Goal: Transaction & Acquisition: Book appointment/travel/reservation

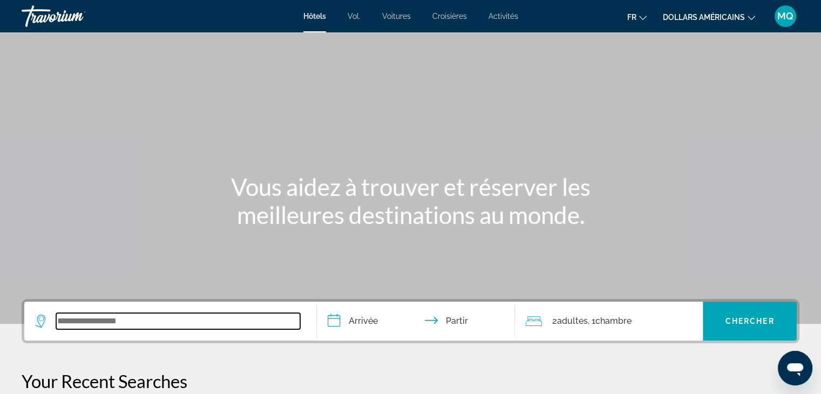
click at [116, 316] on input "Widget de recherche" at bounding box center [178, 321] width 244 height 16
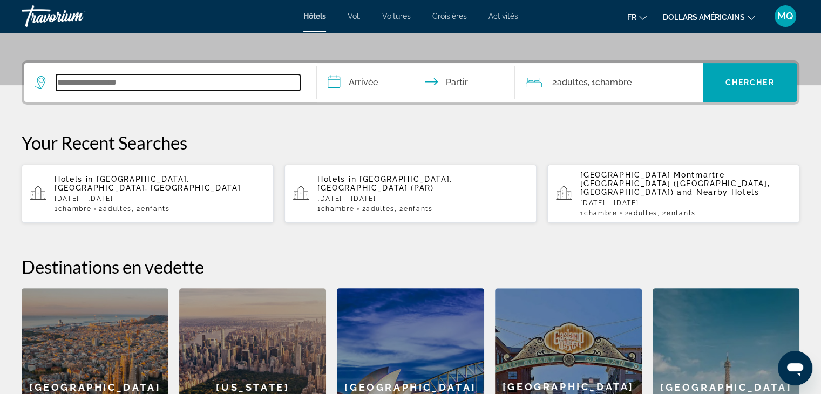
scroll to position [263, 0]
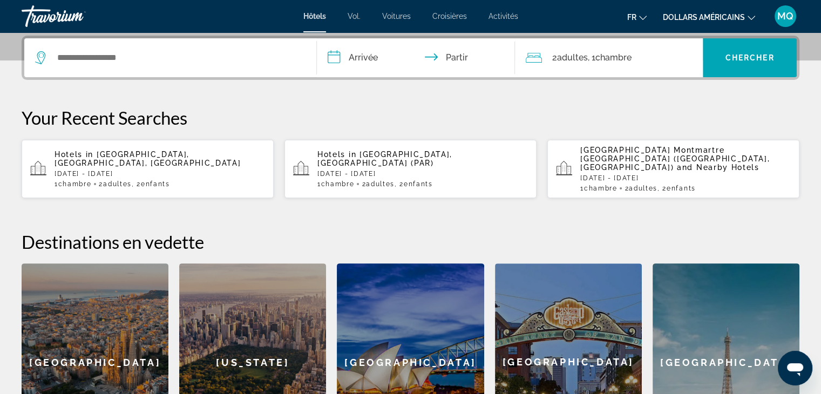
click at [418, 170] on p "[DATE] - [DATE]" at bounding box center [422, 174] width 211 height 8
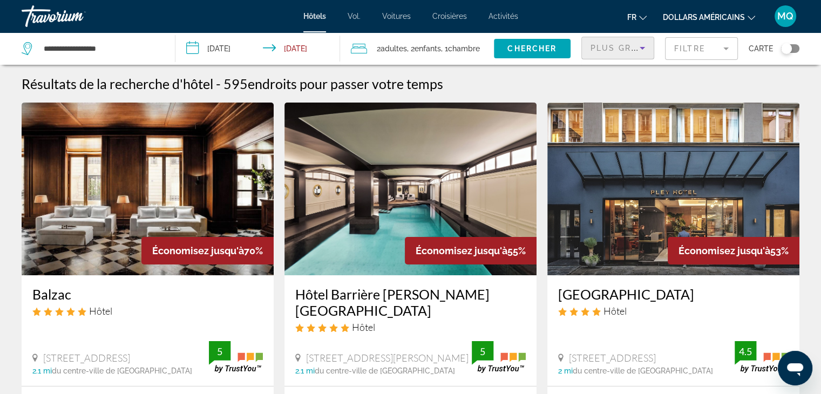
click at [641, 49] on icon "Sort by" at bounding box center [642, 48] width 13 height 13
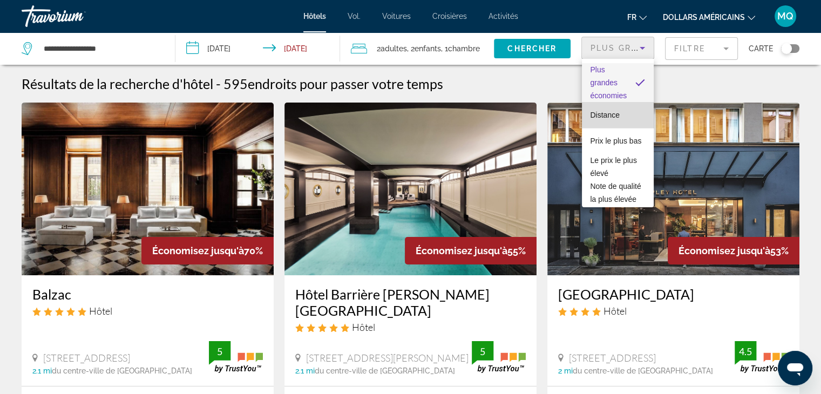
click at [640, 119] on mat-option "Distance" at bounding box center [618, 115] width 72 height 26
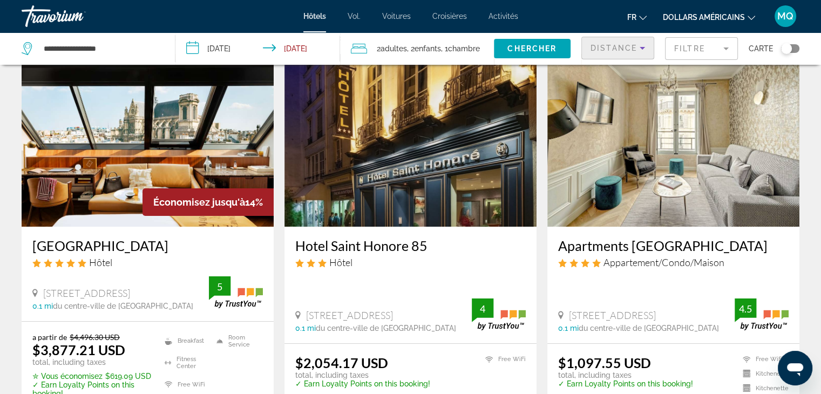
scroll to position [50, 0]
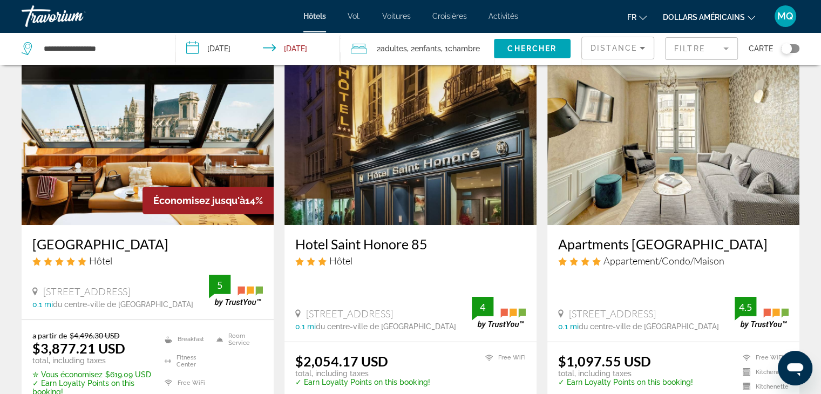
click at [714, 13] on font "dollars américains" at bounding box center [704, 17] width 82 height 9
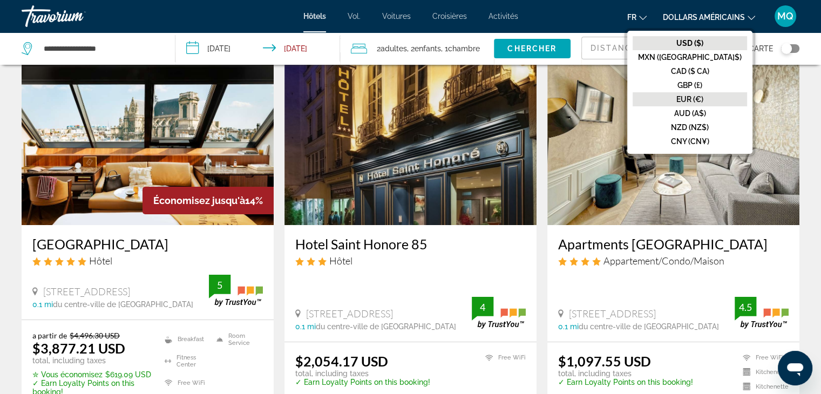
click at [703, 98] on font "EUR (€)" at bounding box center [689, 99] width 27 height 9
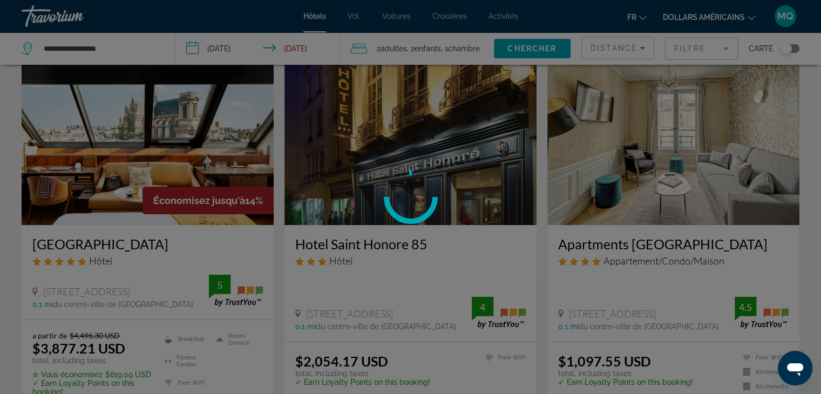
scroll to position [0, 0]
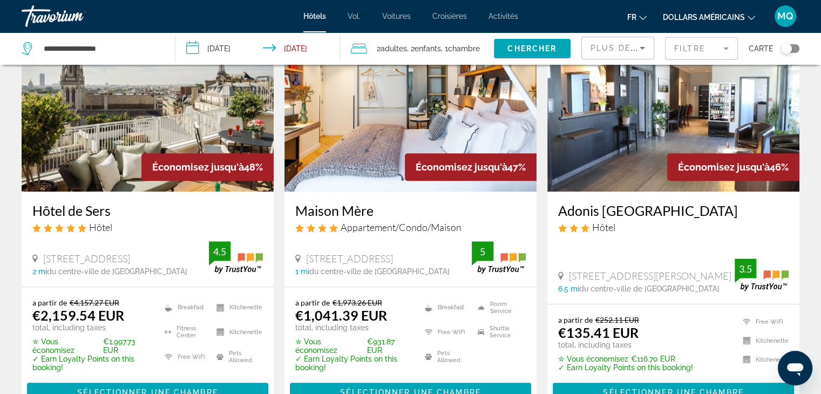
scroll to position [518, 0]
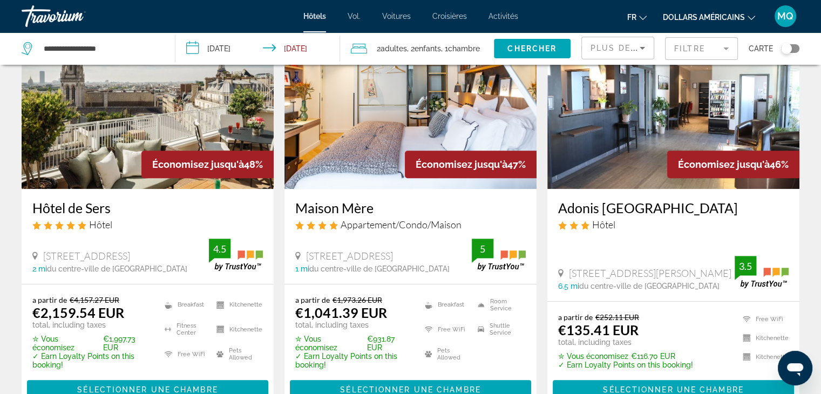
click at [643, 144] on img "Contenu principal" at bounding box center [673, 102] width 252 height 173
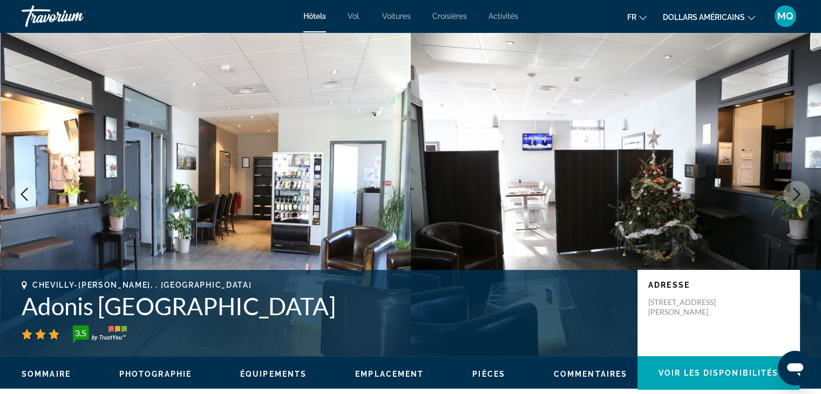
click at [801, 200] on icon "Next image" at bounding box center [796, 194] width 13 height 13
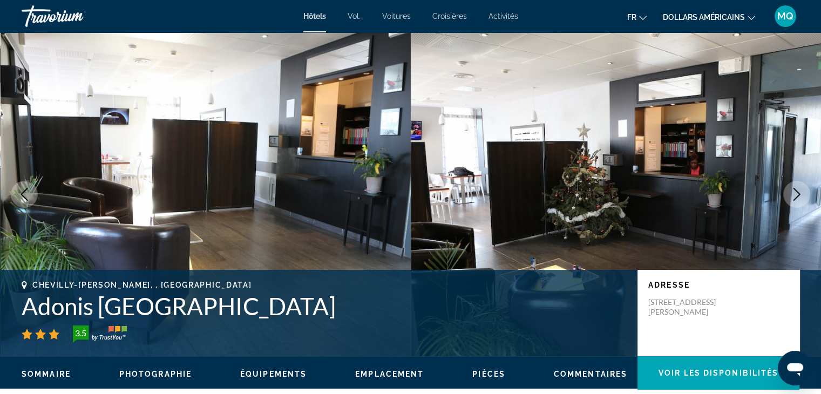
click at [801, 200] on icon "Next image" at bounding box center [796, 194] width 13 height 13
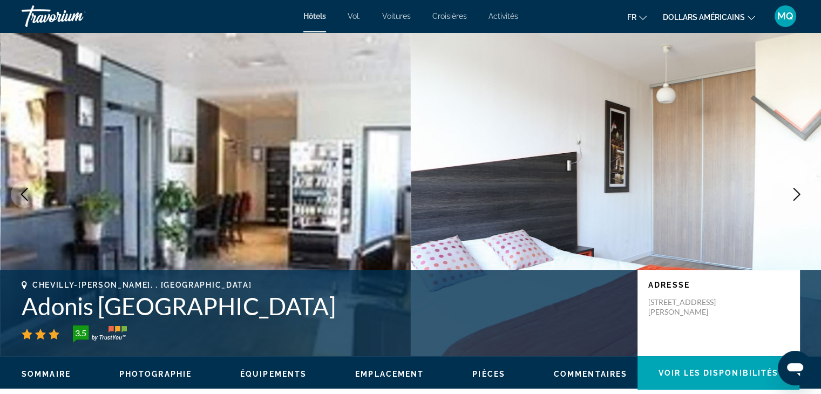
click at [801, 200] on icon "Next image" at bounding box center [796, 194] width 13 height 13
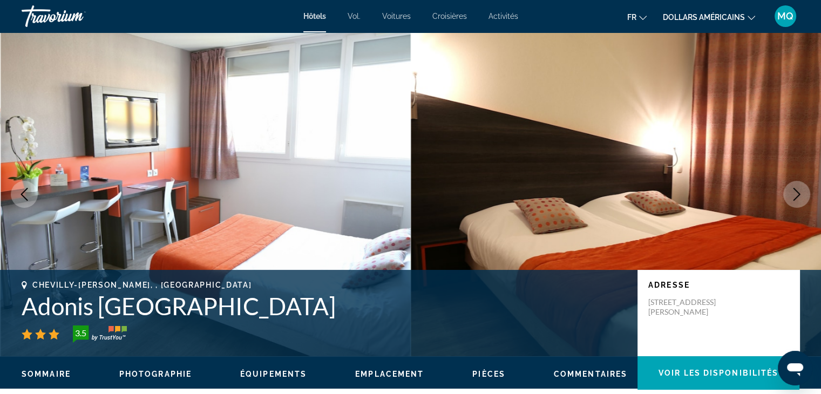
click at [801, 200] on icon "Next image" at bounding box center [796, 194] width 13 height 13
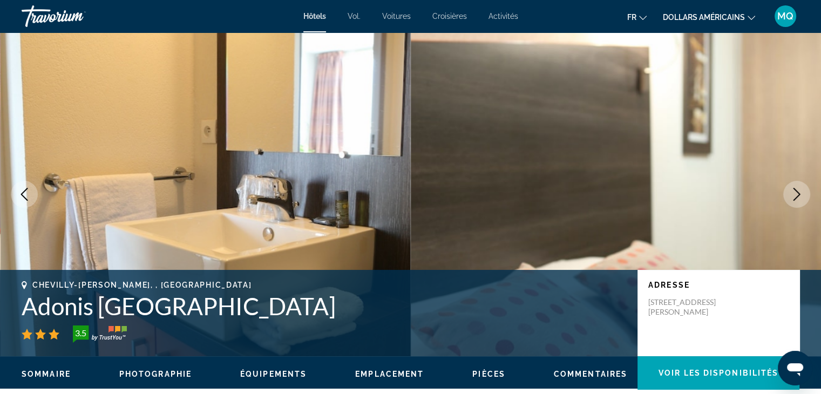
click at [801, 200] on icon "Next image" at bounding box center [796, 194] width 13 height 13
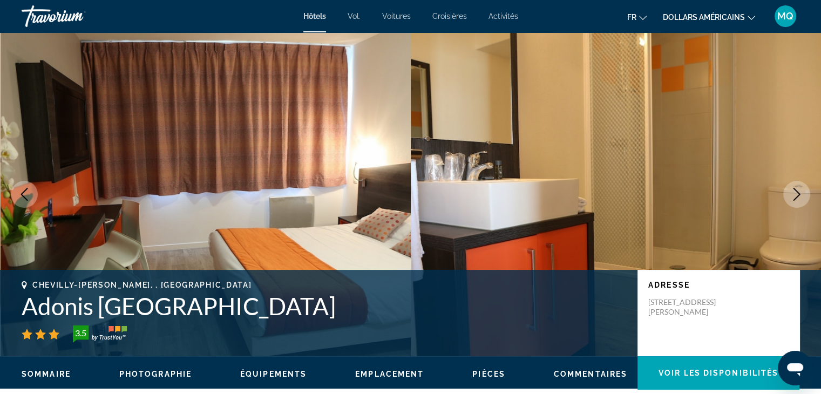
click at [801, 200] on icon "Next image" at bounding box center [796, 194] width 13 height 13
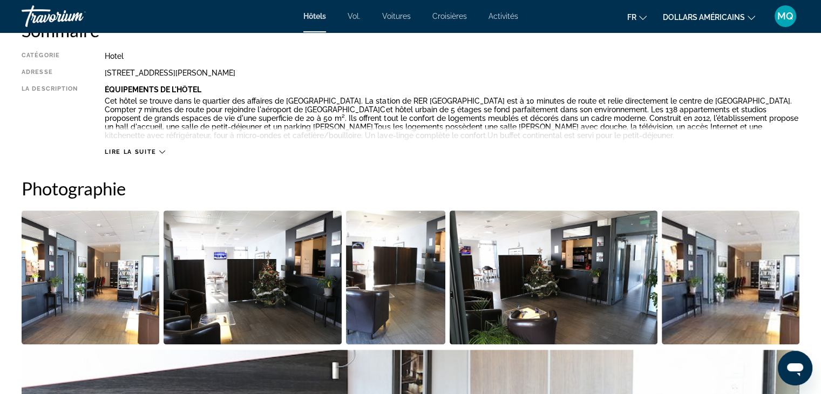
scroll to position [395, 0]
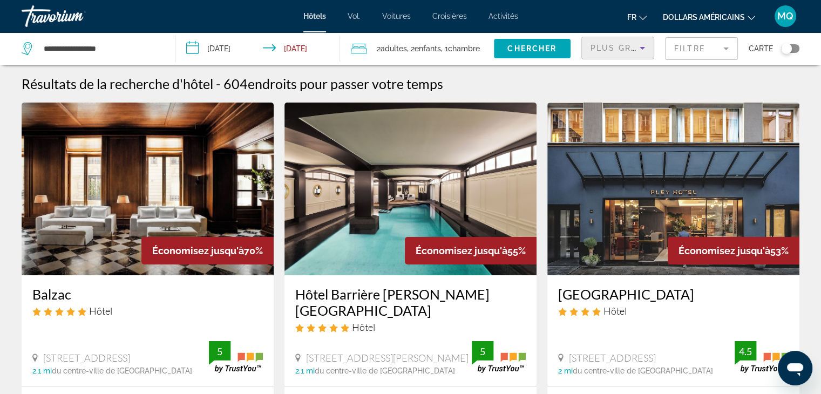
click at [637, 43] on icon "Sort by" at bounding box center [642, 48] width 13 height 13
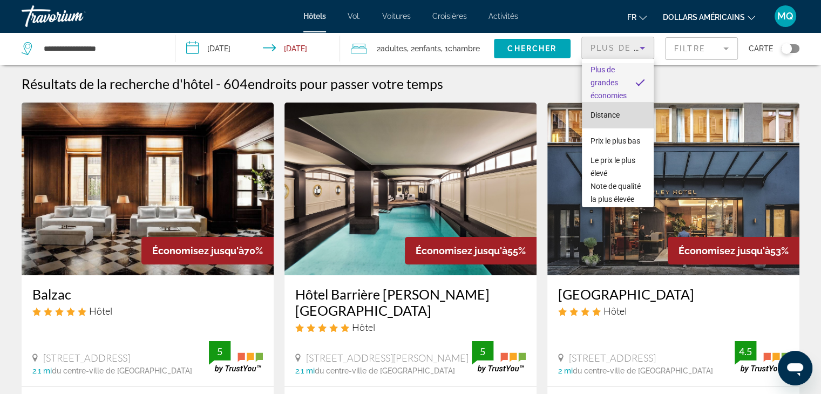
click at [628, 117] on mat-option "Distance" at bounding box center [618, 115] width 72 height 26
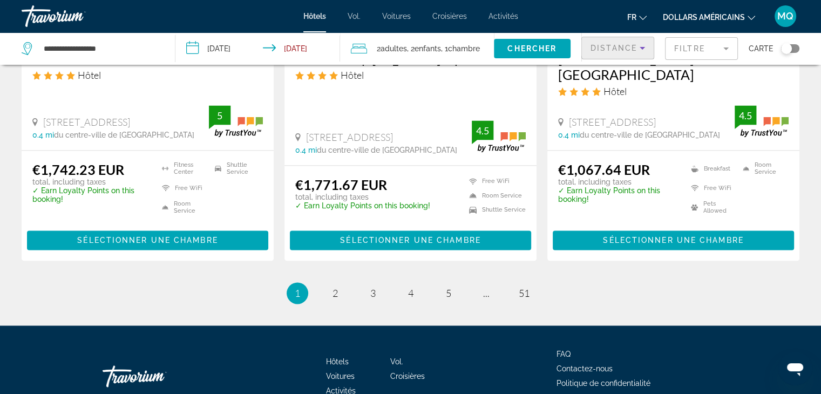
scroll to position [1534, 0]
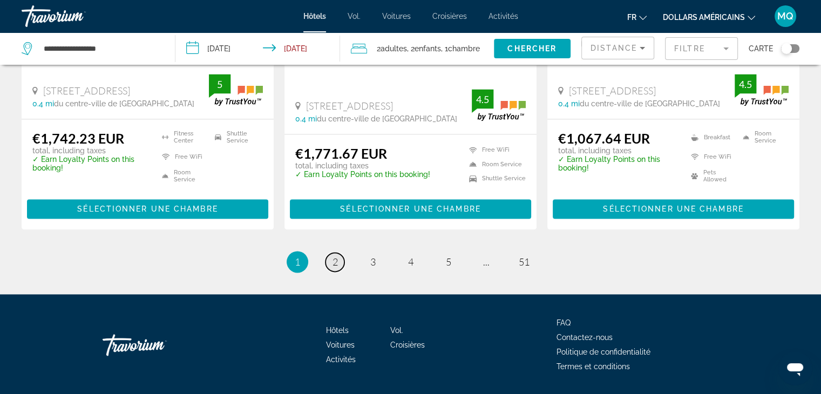
click at [328, 253] on link "page 2" at bounding box center [335, 262] width 19 height 19
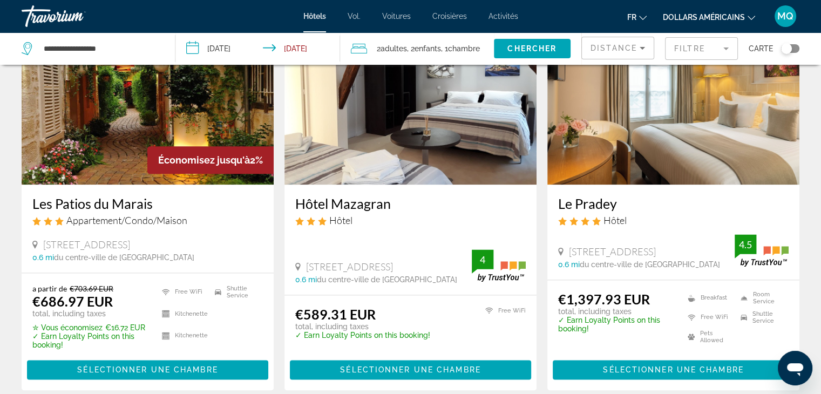
scroll to position [1244, 0]
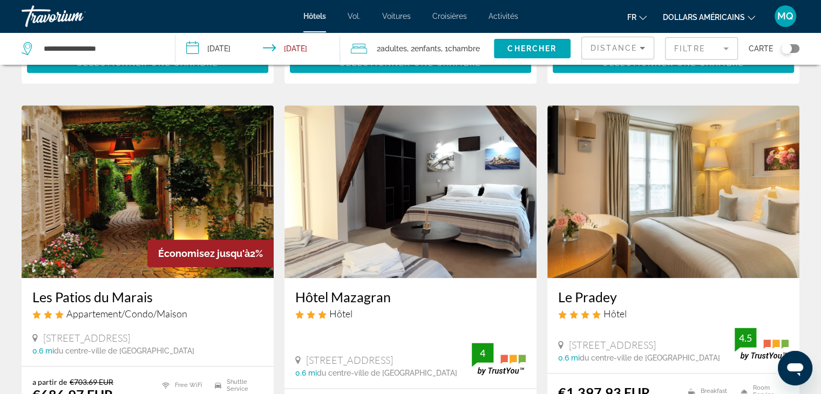
click at [482, 178] on img "Contenu principal" at bounding box center [410, 191] width 252 height 173
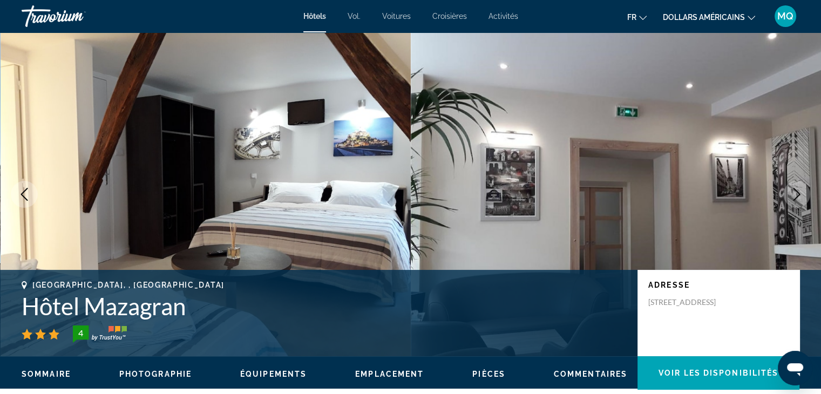
click at [799, 195] on icon "Next image" at bounding box center [797, 194] width 7 height 13
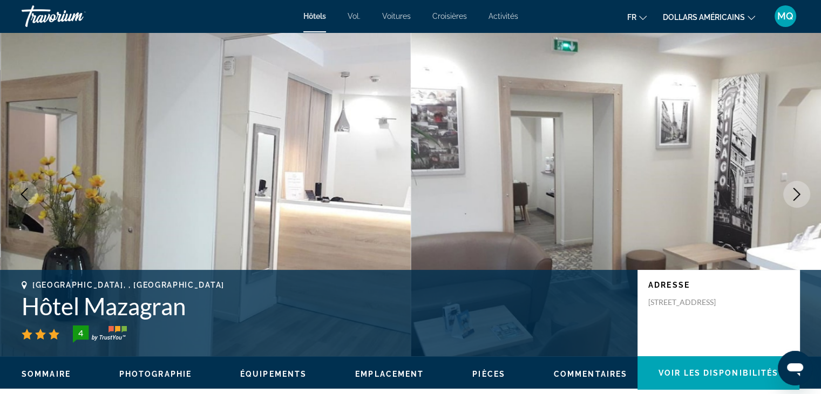
click at [799, 195] on icon "Next image" at bounding box center [797, 194] width 7 height 13
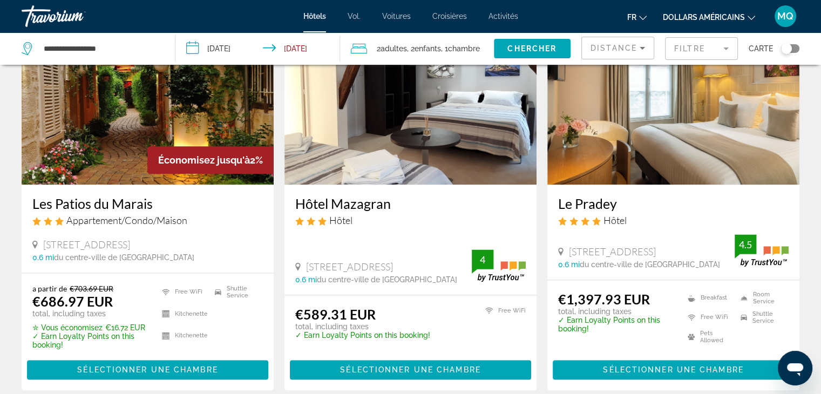
scroll to position [1388, 0]
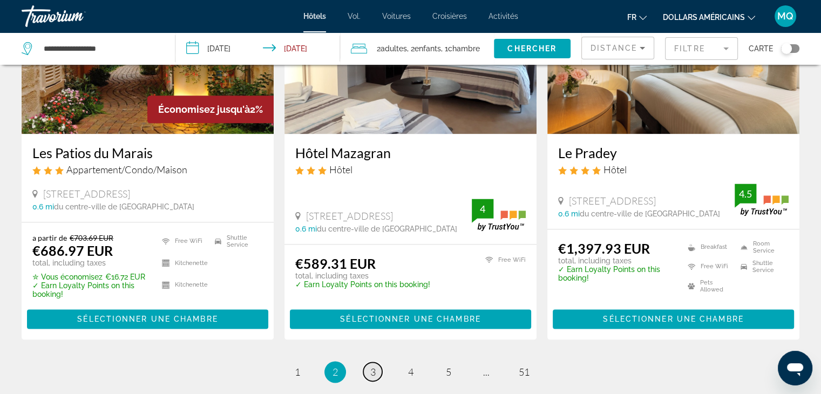
click at [369, 362] on link "page 3" at bounding box center [372, 371] width 19 height 19
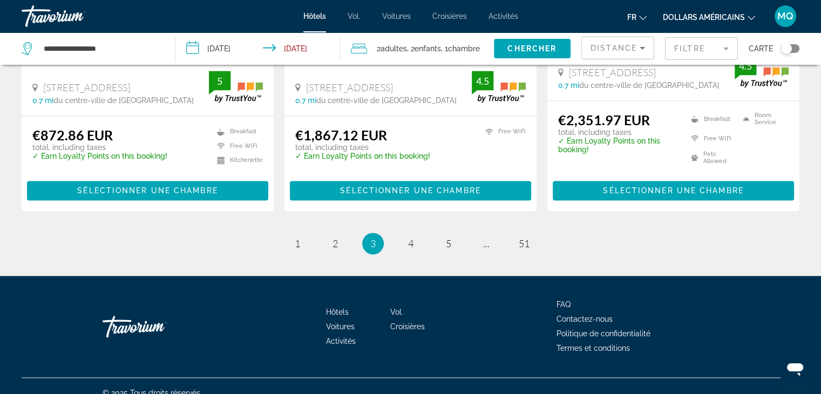
scroll to position [1503, 0]
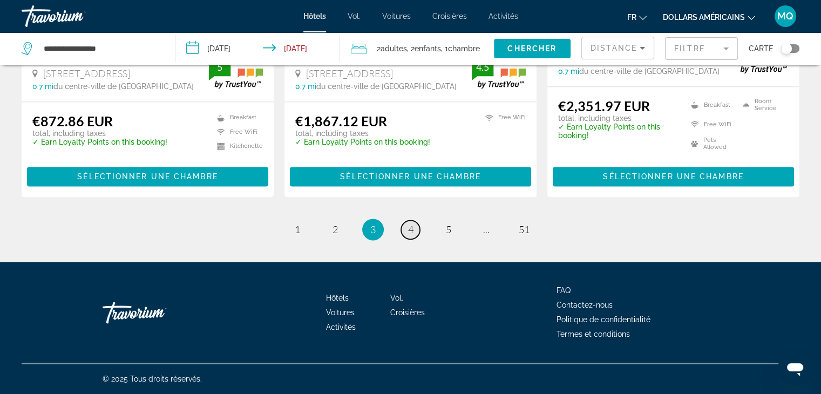
click at [408, 225] on span "4" at bounding box center [410, 229] width 5 height 12
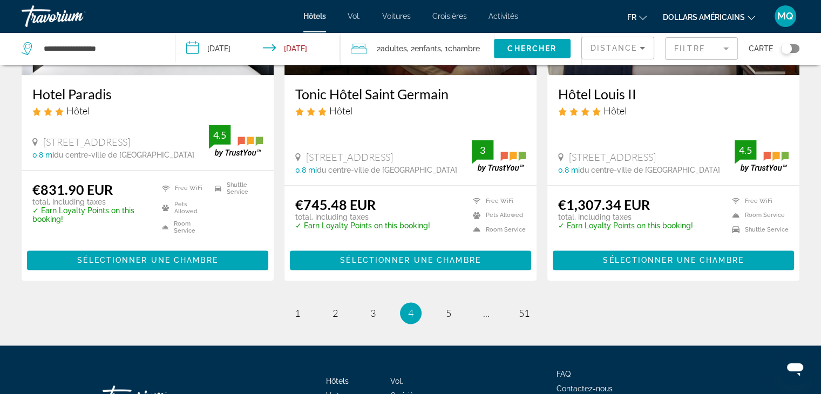
scroll to position [1499, 0]
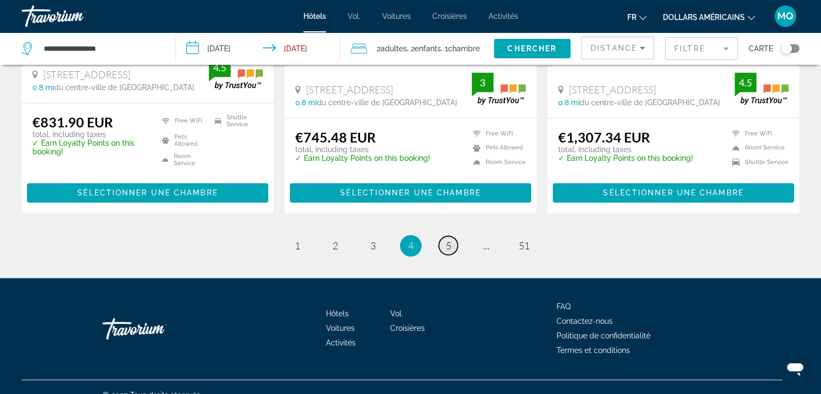
click at [447, 240] on span "5" at bounding box center [448, 246] width 5 height 12
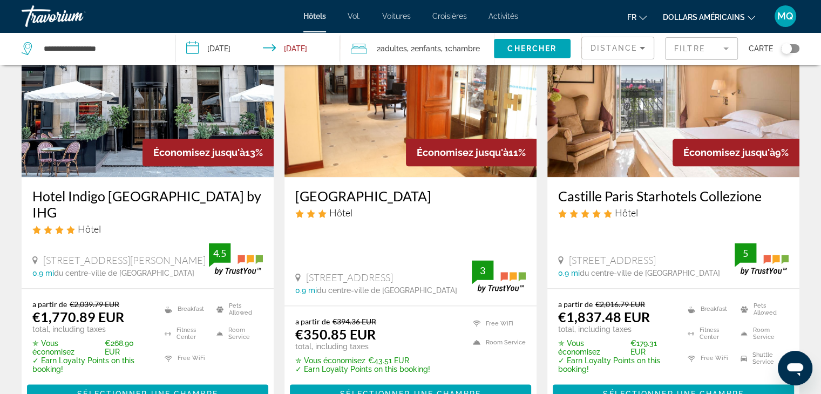
scroll to position [1367, 0]
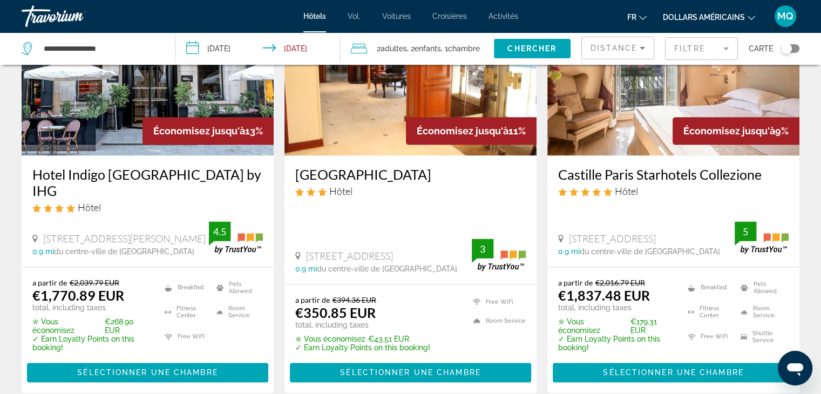
click at [368, 128] on img "Contenu principal" at bounding box center [410, 69] width 252 height 173
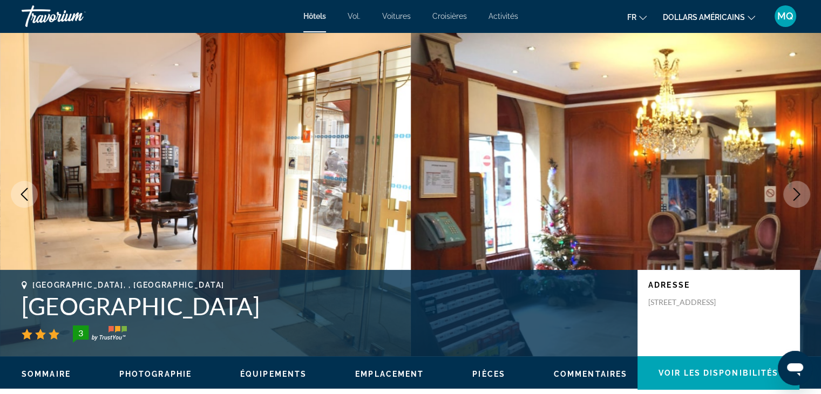
click at [800, 188] on icon "Next image" at bounding box center [796, 194] width 13 height 13
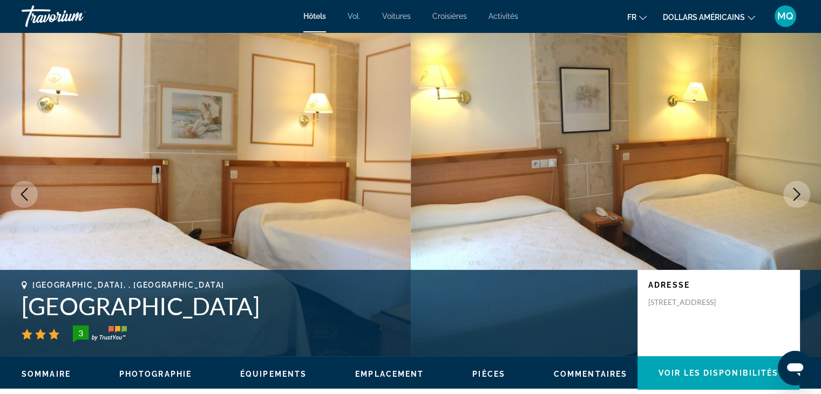
click at [800, 188] on icon "Next image" at bounding box center [796, 194] width 13 height 13
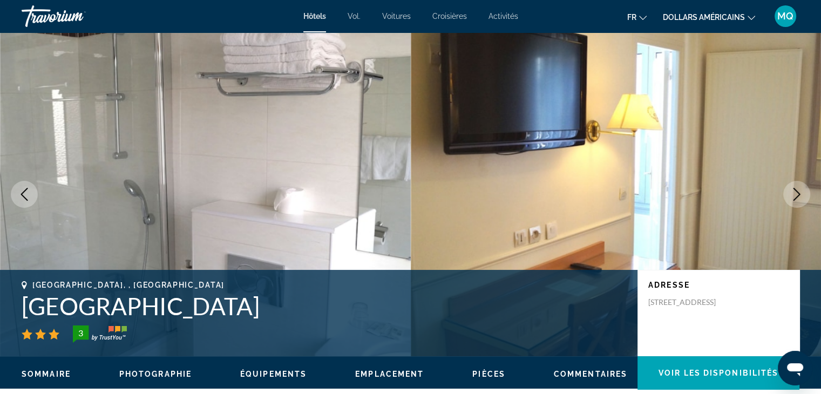
click at [800, 188] on icon "Next image" at bounding box center [796, 194] width 13 height 13
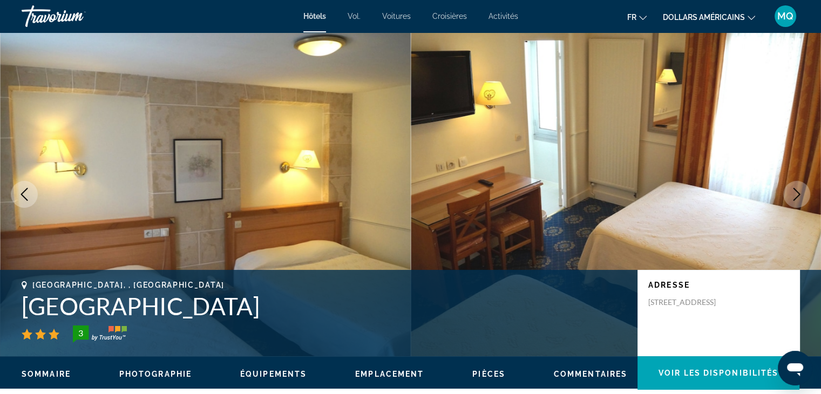
click at [800, 188] on icon "Next image" at bounding box center [796, 194] width 13 height 13
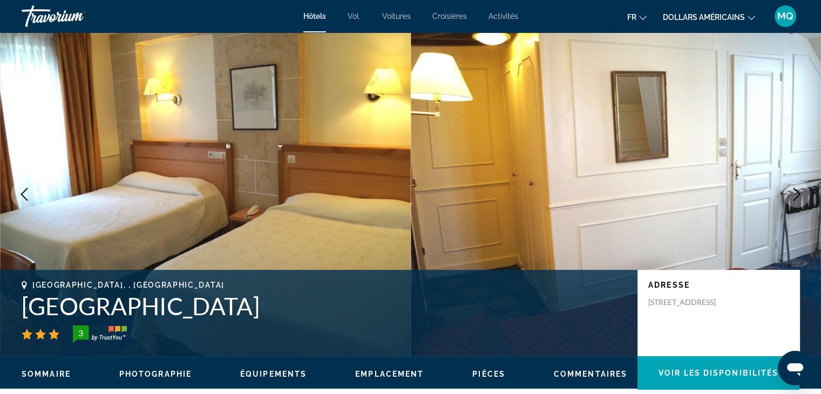
click at [800, 188] on icon "Next image" at bounding box center [796, 194] width 13 height 13
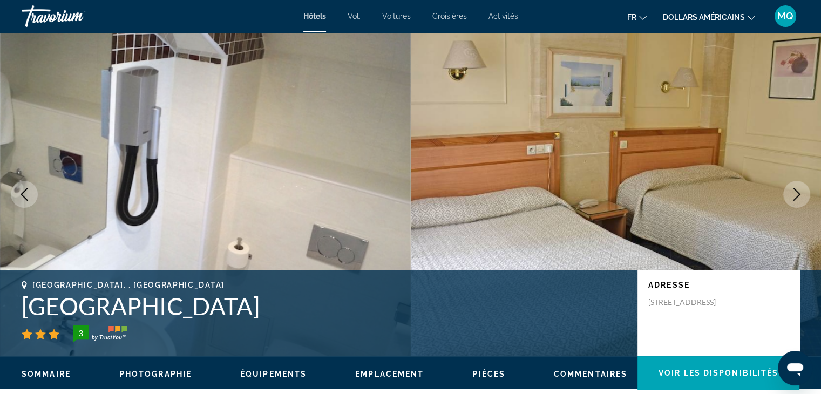
click at [800, 188] on icon "Next image" at bounding box center [796, 194] width 13 height 13
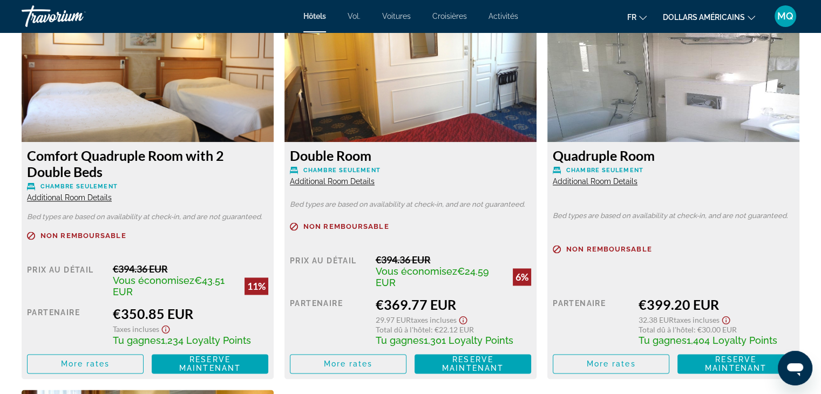
scroll to position [1531, 0]
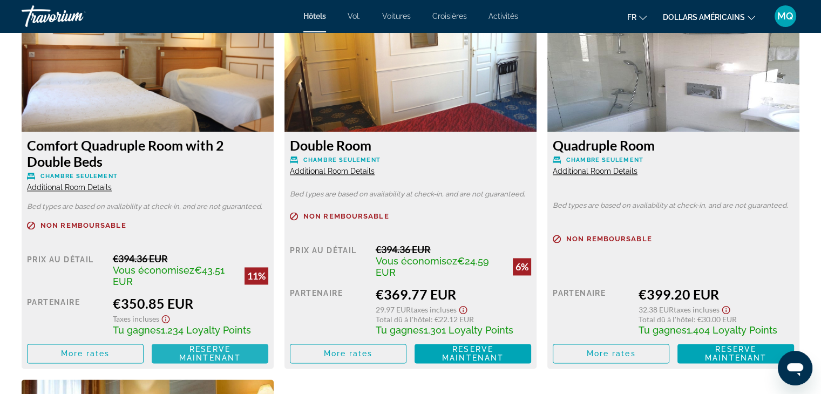
click at [232, 347] on span "Reserve maintenant Plus disponible" at bounding box center [209, 353] width 99 height 17
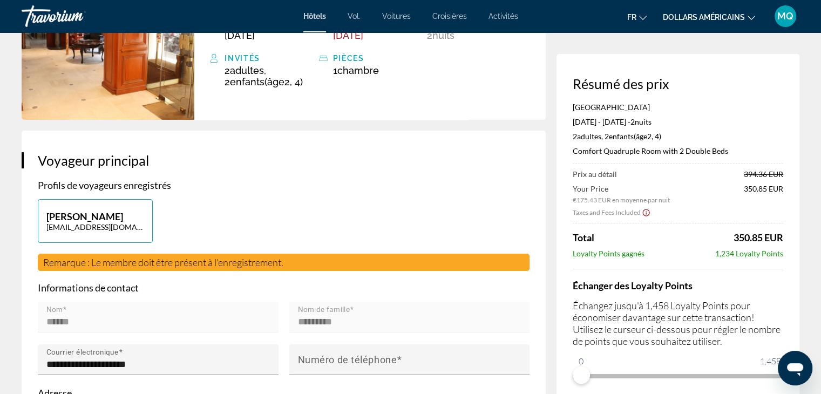
scroll to position [179, 0]
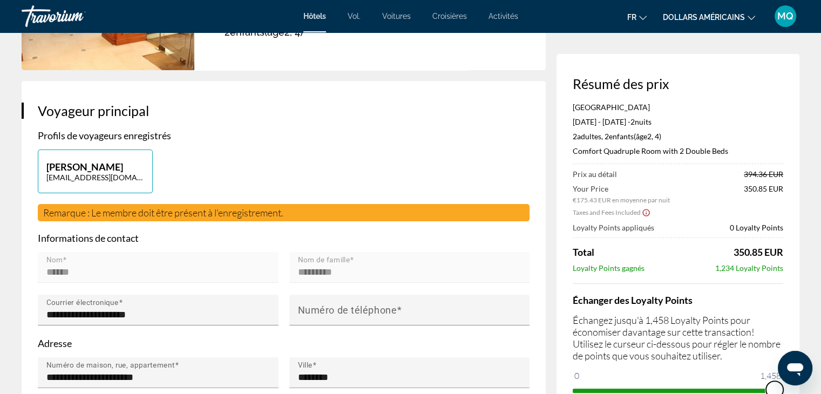
drag, startPoint x: 584, startPoint y: 374, endPoint x: 784, endPoint y: 388, distance: 200.2
click at [784, 388] on div "Résumé des prix [GEOGRAPHIC_DATA] [DATE] - [DATE] - 2 nuit nuits 2 Adulte Adult…" at bounding box center [678, 237] width 243 height 367
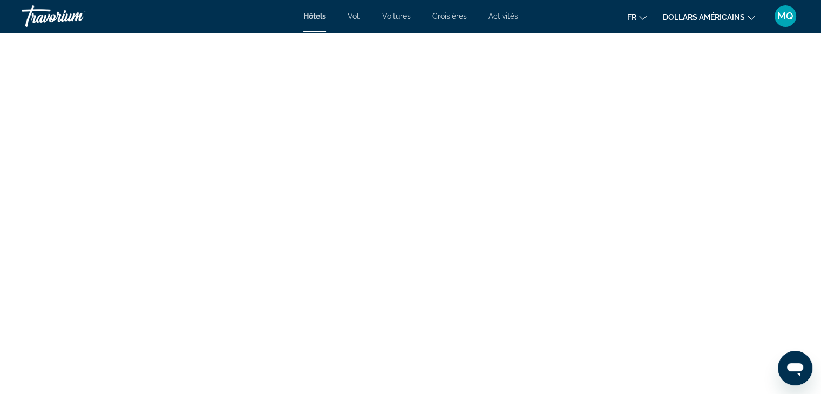
scroll to position [2388, 0]
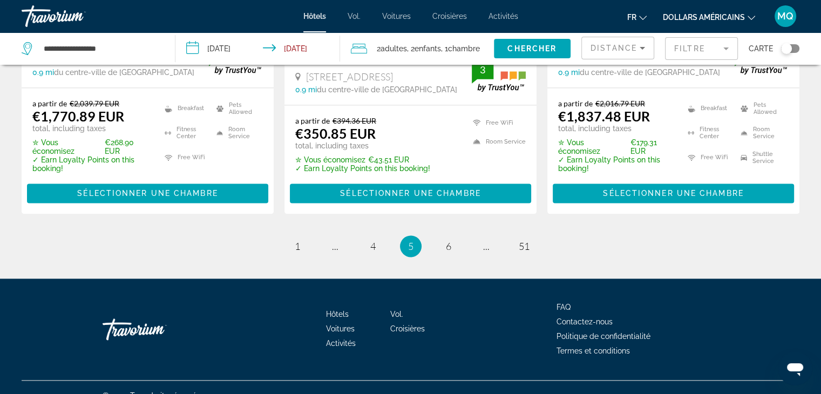
scroll to position [1547, 0]
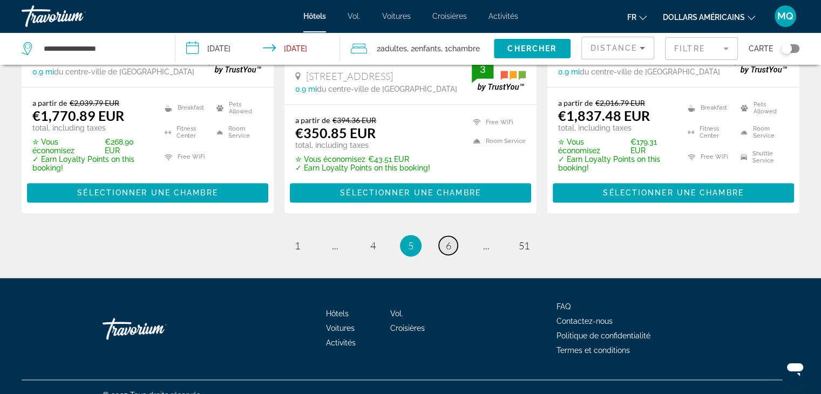
click at [451, 236] on link "page 6" at bounding box center [448, 245] width 19 height 19
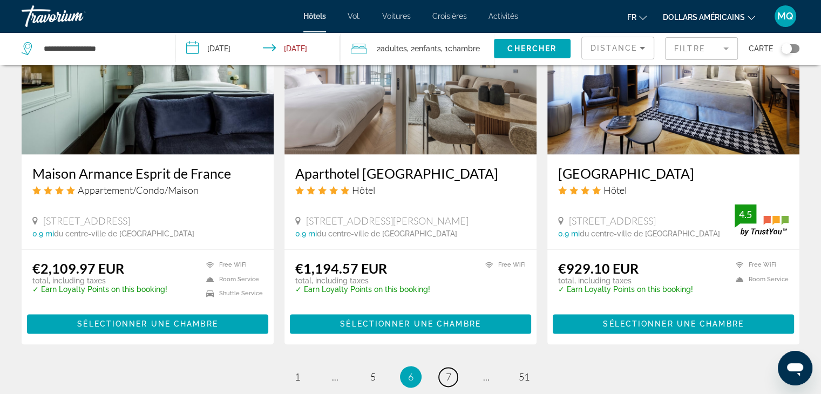
scroll to position [1345, 0]
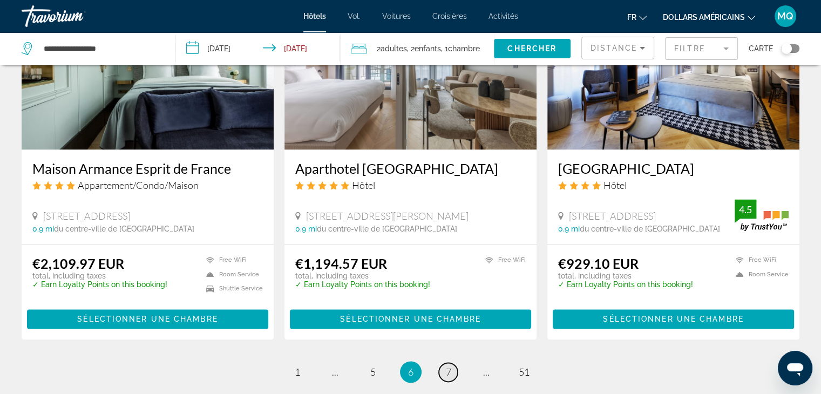
click at [449, 366] on span "7" at bounding box center [448, 372] width 5 height 12
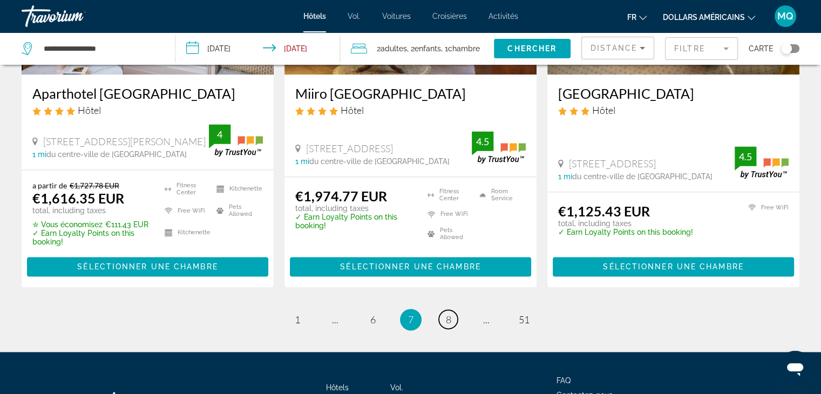
scroll to position [1481, 0]
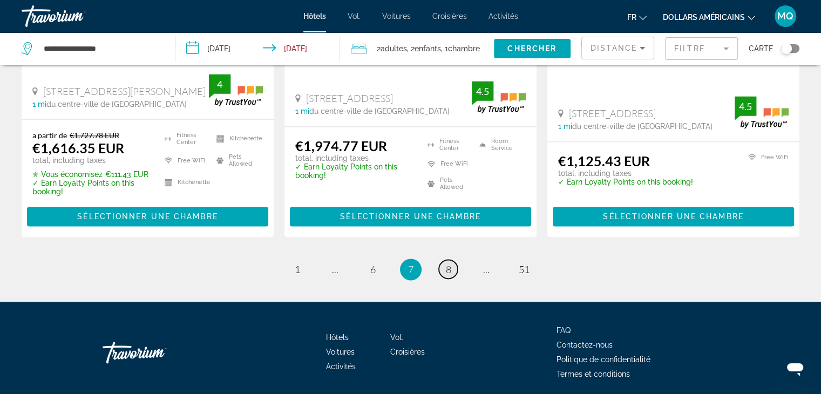
click at [449, 263] on span "8" at bounding box center [448, 269] width 5 height 12
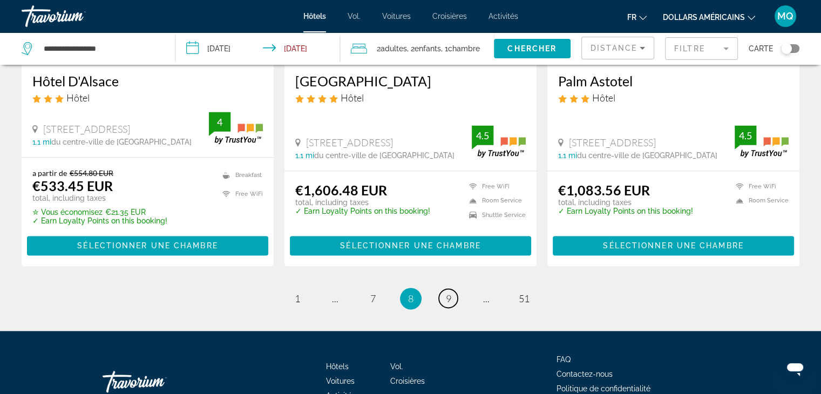
scroll to position [1512, 0]
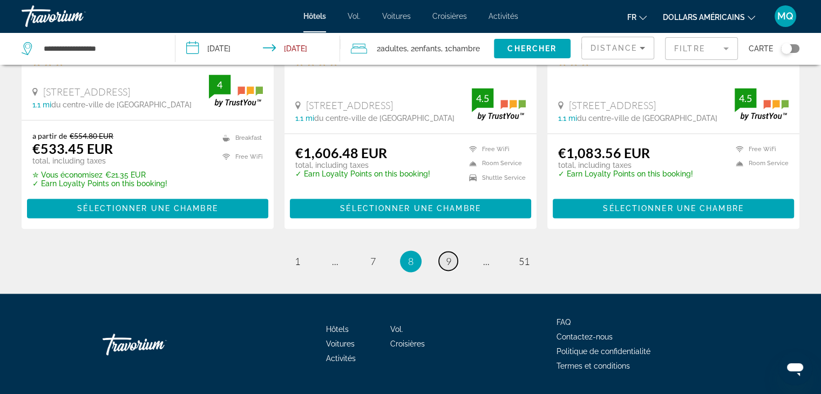
click at [449, 252] on link "page 9" at bounding box center [448, 261] width 19 height 19
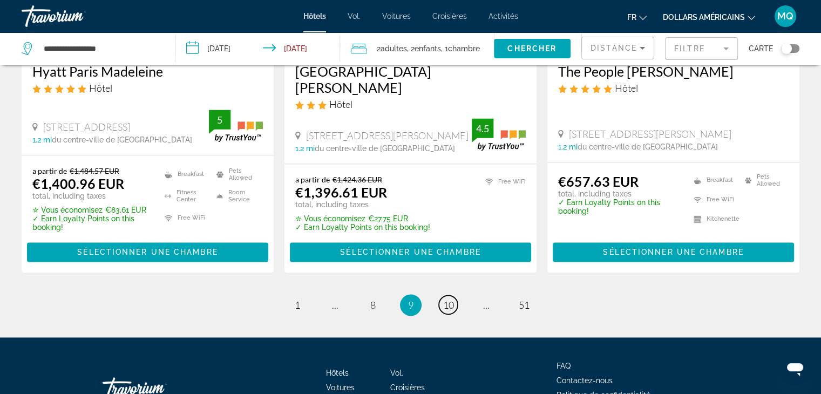
scroll to position [1453, 0]
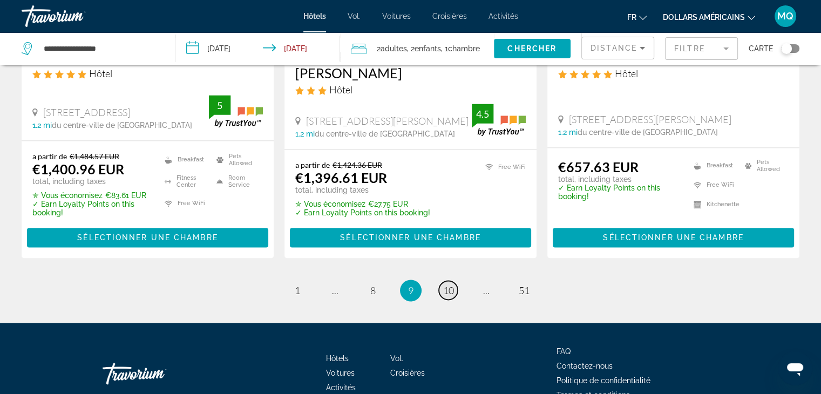
click at [451, 284] on span "10" at bounding box center [448, 290] width 11 height 12
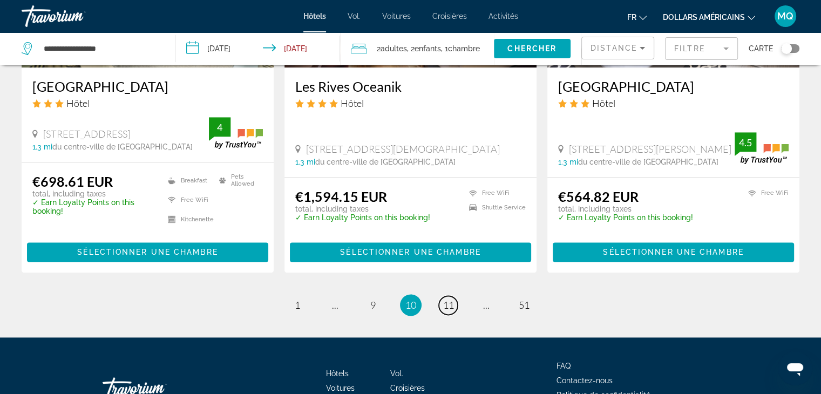
scroll to position [1453, 0]
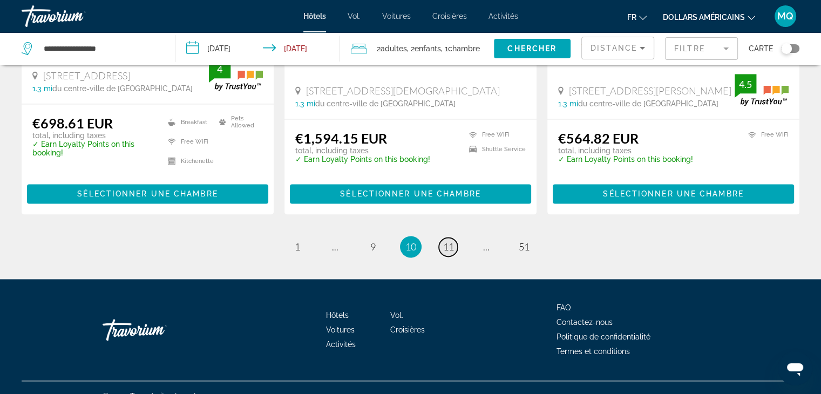
click at [447, 241] on span "11" at bounding box center [448, 247] width 11 height 12
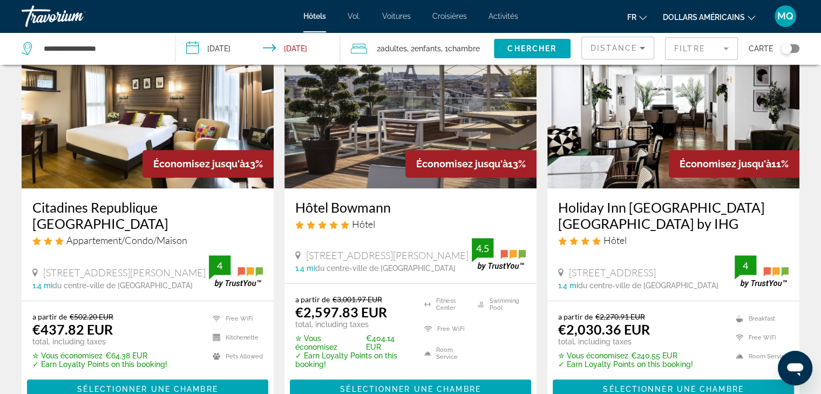
scroll to position [497, 0]
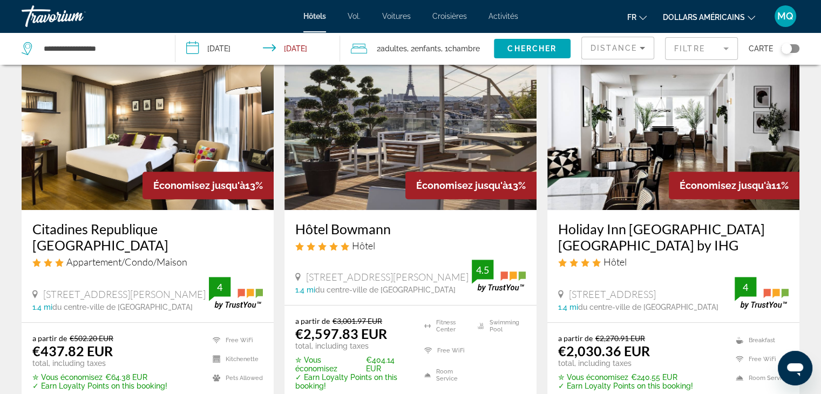
click at [191, 158] on img "Contenu principal" at bounding box center [148, 123] width 252 height 173
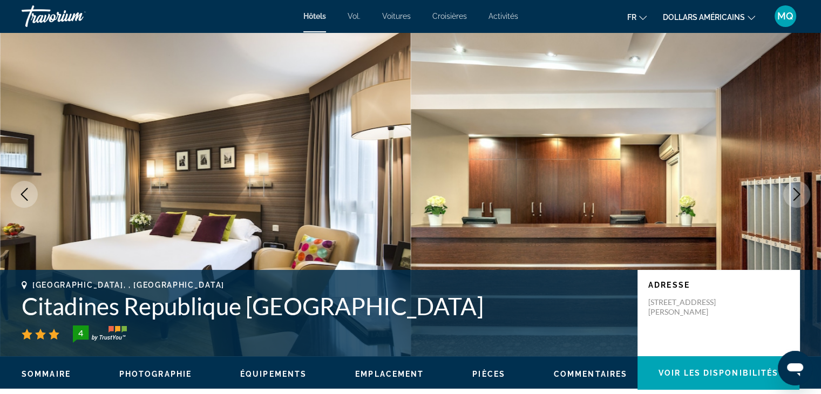
click at [790, 186] on button "Next image" at bounding box center [796, 194] width 27 height 27
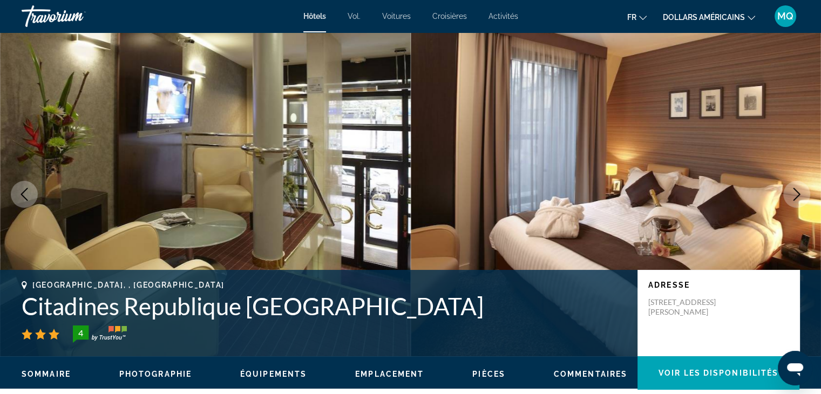
click at [790, 186] on button "Next image" at bounding box center [796, 194] width 27 height 27
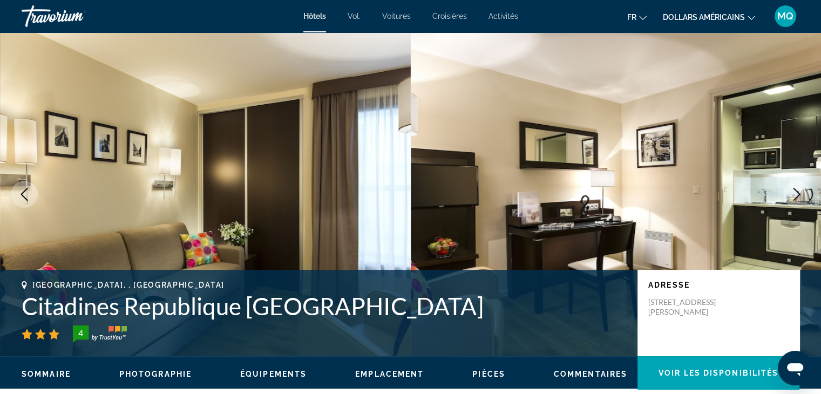
click at [790, 186] on button "Next image" at bounding box center [796, 194] width 27 height 27
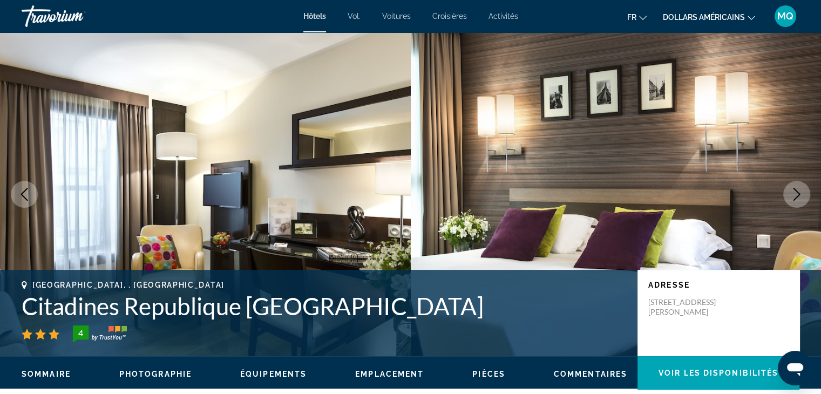
click at [799, 198] on icon "Next image" at bounding box center [796, 194] width 13 height 13
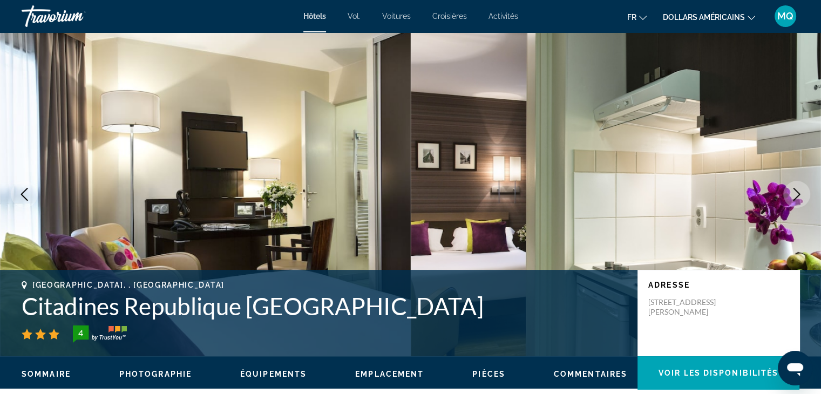
click at [799, 198] on icon "Next image" at bounding box center [796, 194] width 13 height 13
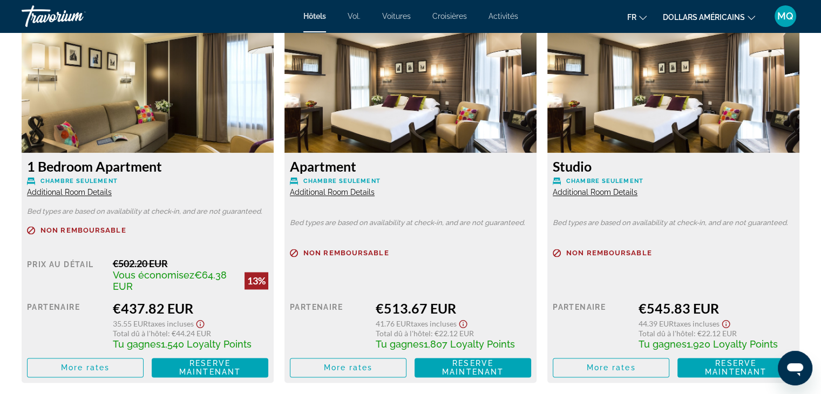
scroll to position [1539, 0]
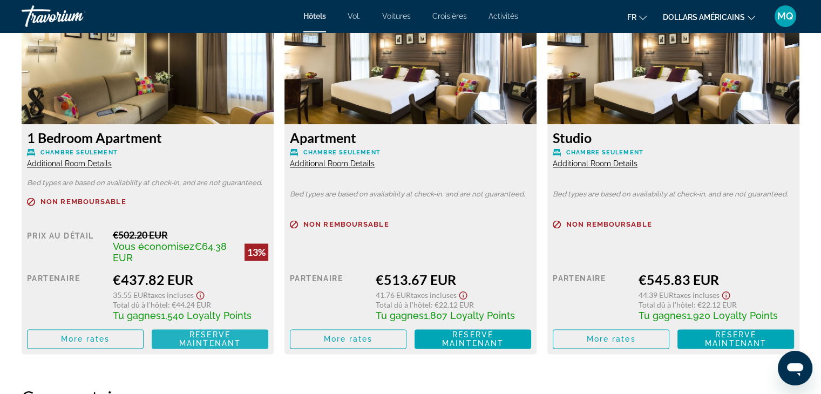
click at [215, 342] on span "Reserve maintenant" at bounding box center [210, 338] width 62 height 17
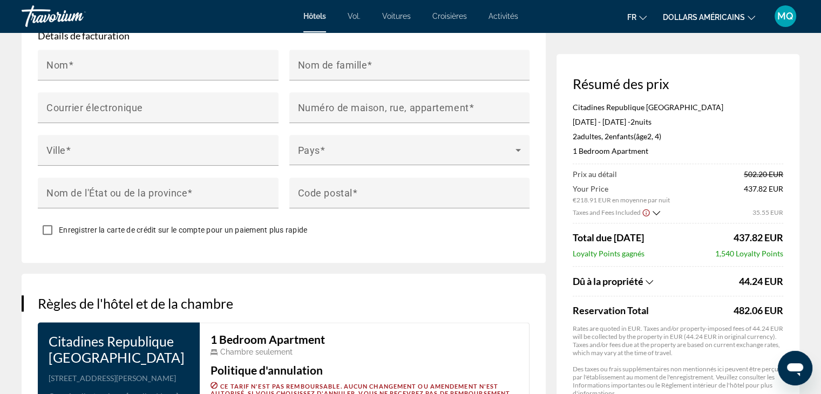
scroll to position [1566, 0]
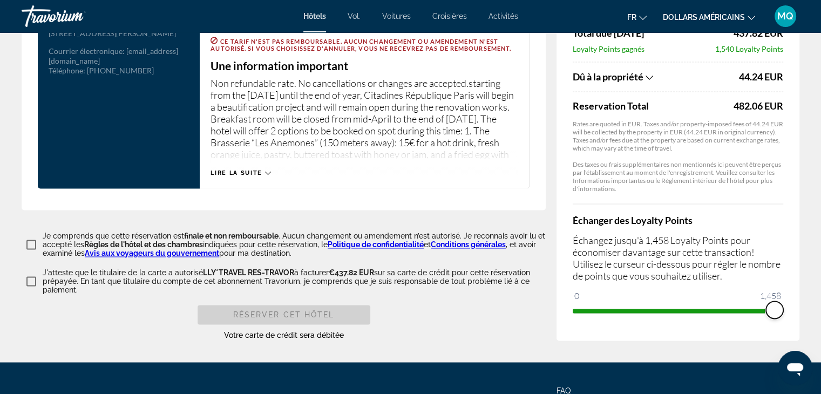
drag, startPoint x: 583, startPoint y: 301, endPoint x: 819, endPoint y: 308, distance: 236.0
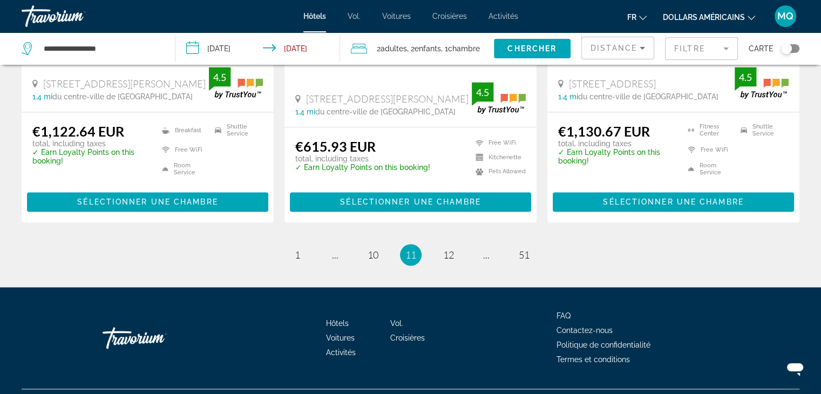
scroll to position [1527, 0]
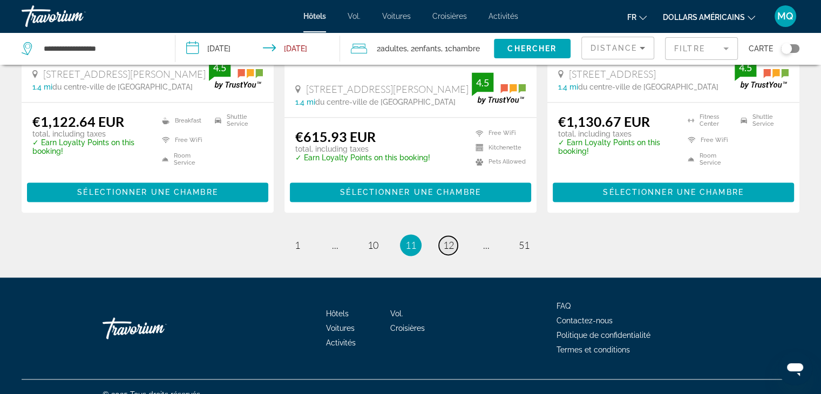
click at [448, 239] on span "12" at bounding box center [448, 245] width 11 height 12
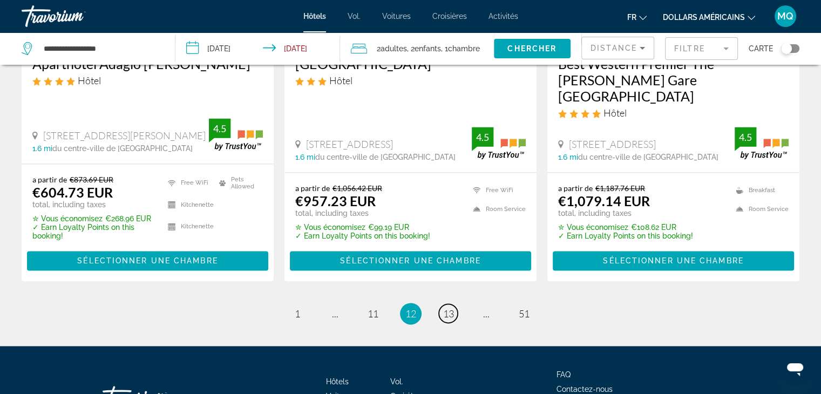
scroll to position [1529, 0]
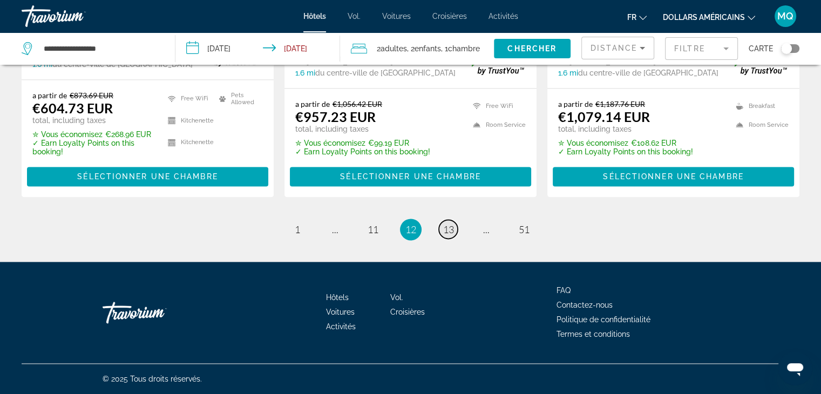
click at [445, 232] on span "13" at bounding box center [448, 229] width 11 height 12
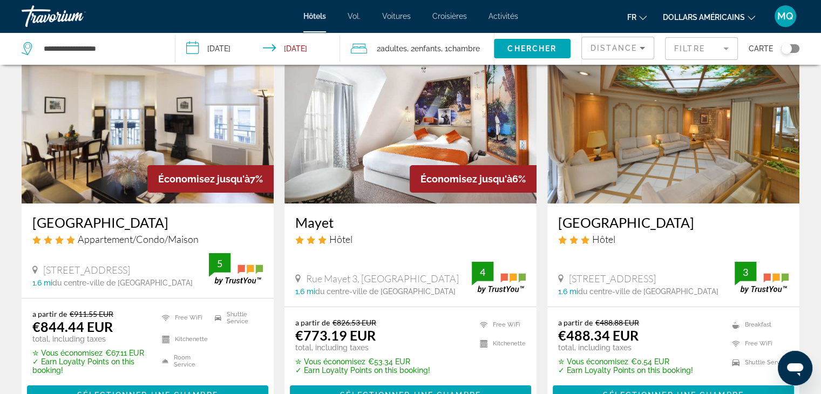
scroll to position [93, 0]
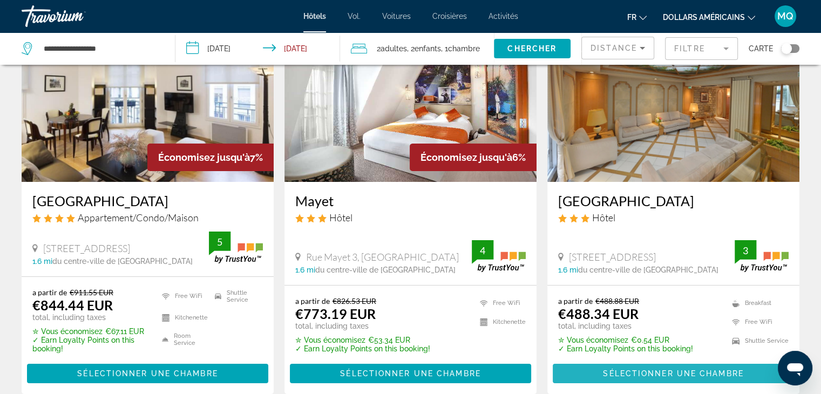
click at [666, 368] on span "Contenu principal" at bounding box center [673, 374] width 241 height 26
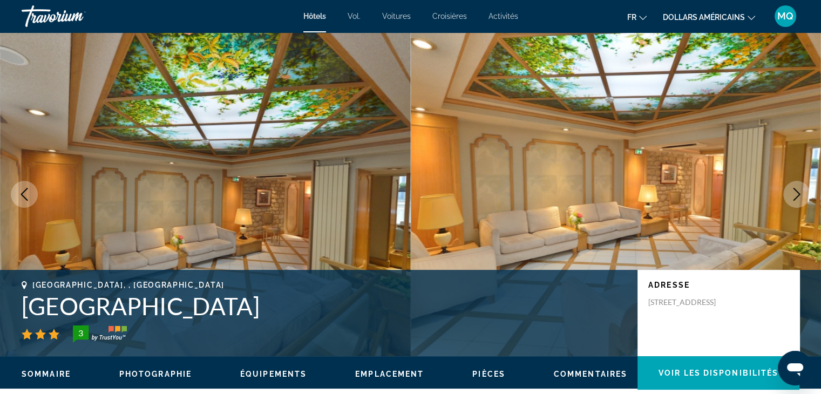
click at [790, 191] on icon "Next image" at bounding box center [796, 194] width 13 height 13
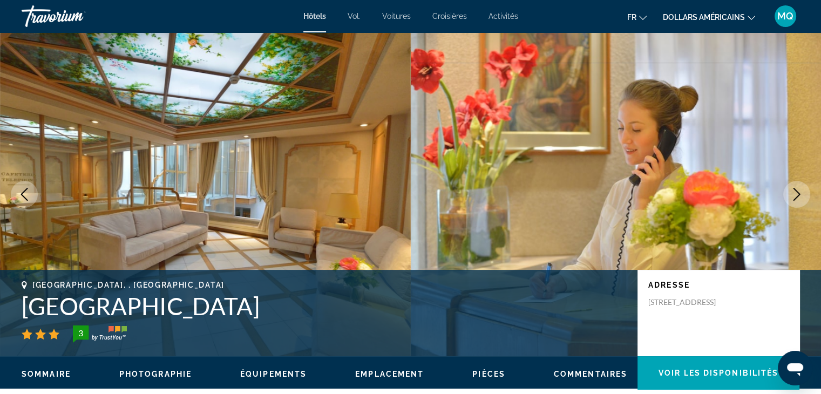
click at [790, 191] on icon "Next image" at bounding box center [796, 194] width 13 height 13
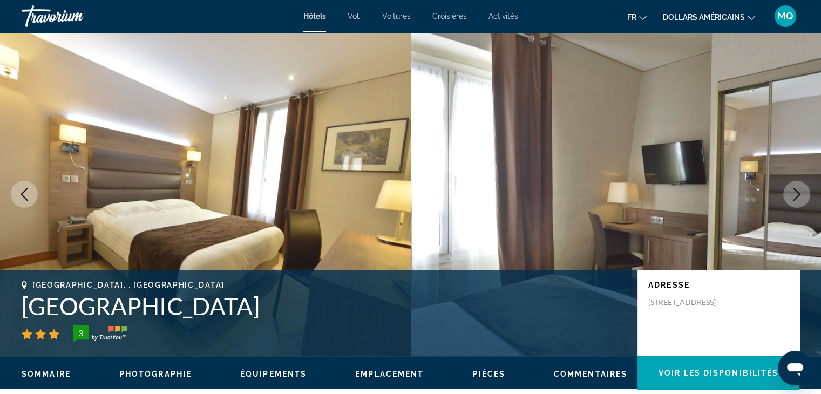
click at [790, 191] on icon "Next image" at bounding box center [796, 194] width 13 height 13
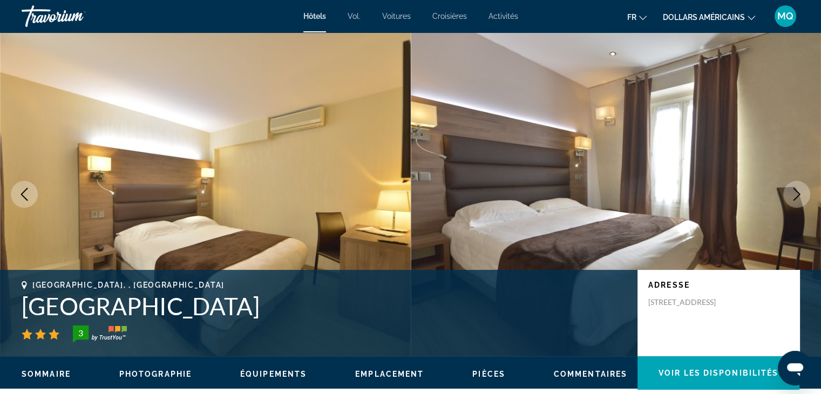
click at [790, 191] on icon "Next image" at bounding box center [796, 194] width 13 height 13
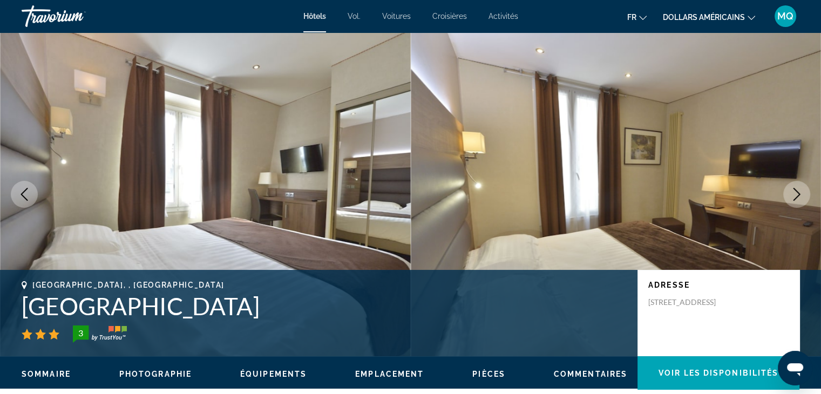
click at [790, 191] on icon "Next image" at bounding box center [796, 194] width 13 height 13
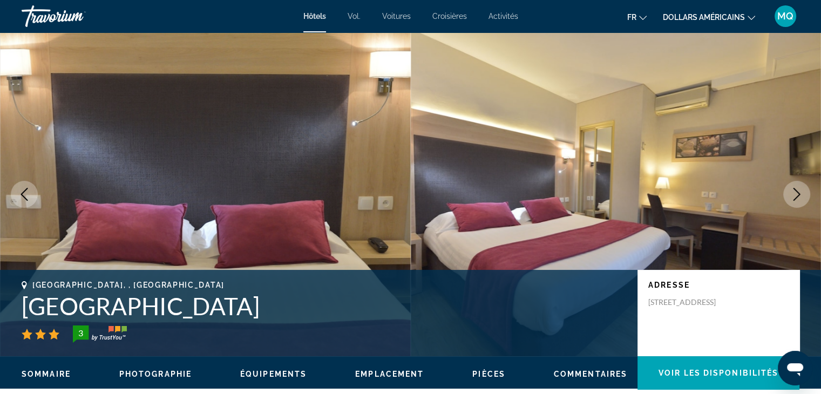
click at [790, 191] on icon "Next image" at bounding box center [796, 194] width 13 height 13
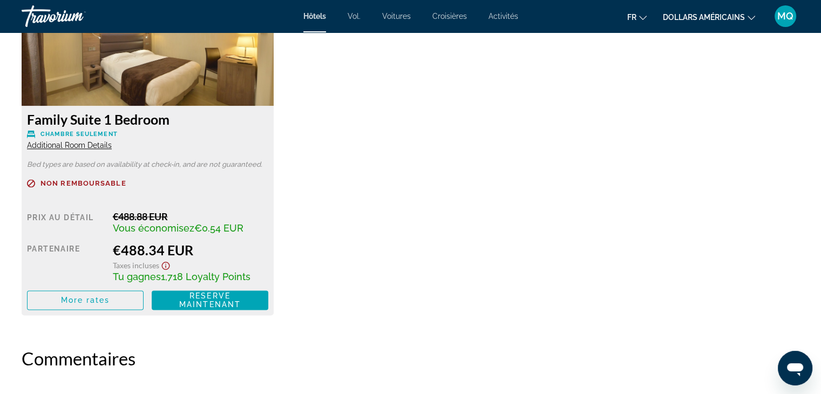
scroll to position [1902, 0]
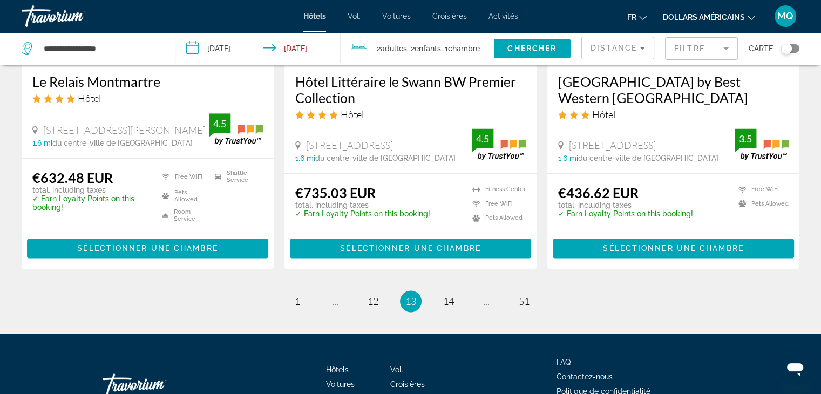
scroll to position [1424, 0]
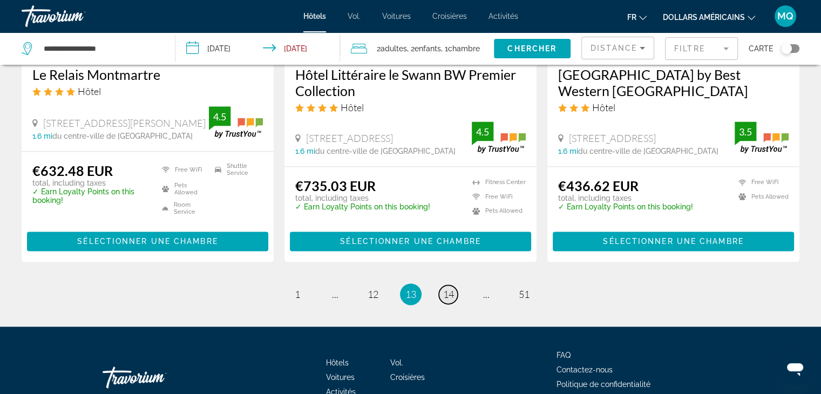
click at [450, 288] on span "14" at bounding box center [448, 294] width 11 height 12
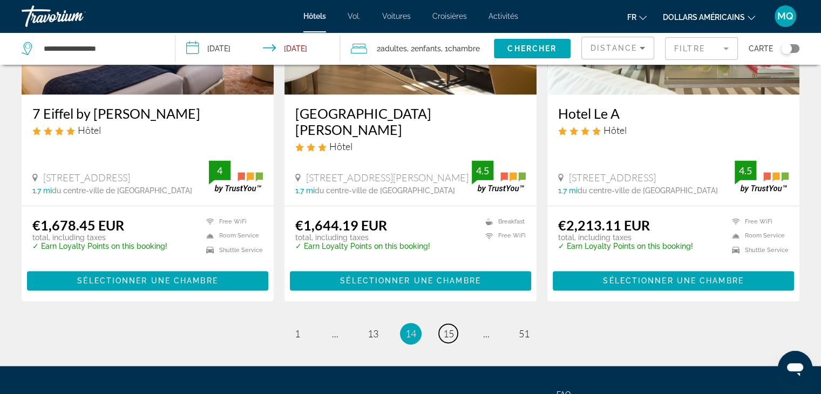
scroll to position [1506, 0]
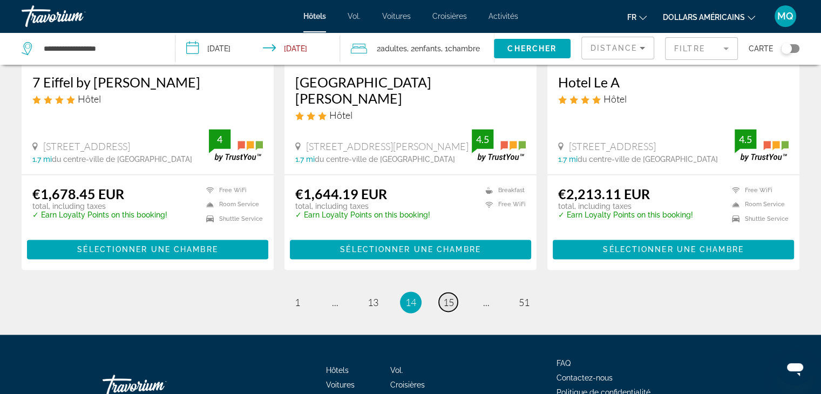
click at [441, 293] on link "page 15" at bounding box center [448, 302] width 19 height 19
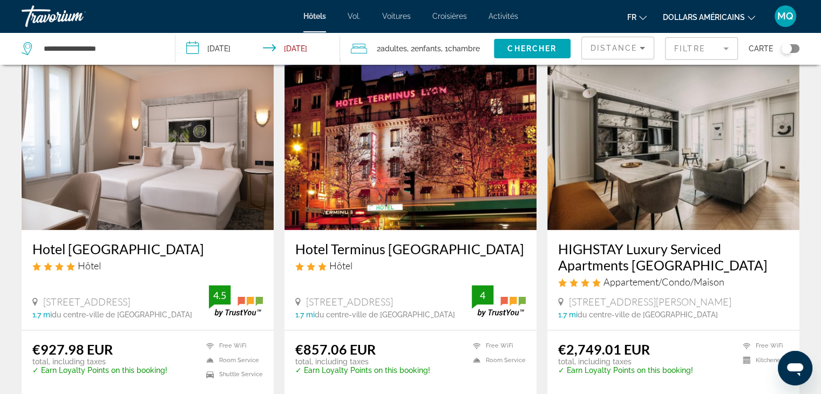
scroll to position [1323, 0]
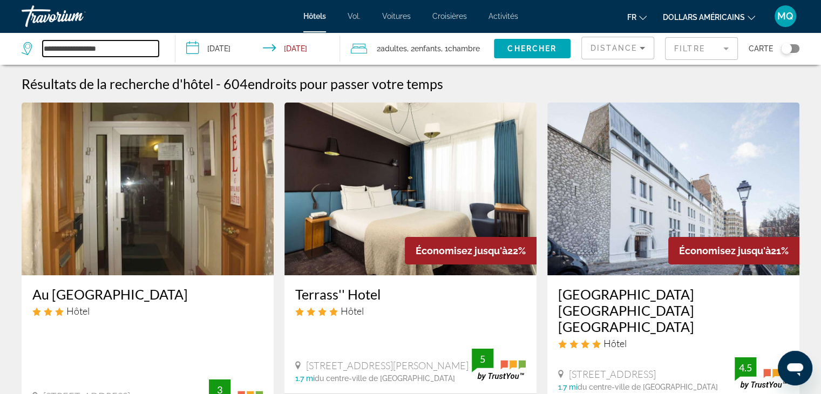
click at [127, 53] on input "**********" at bounding box center [101, 48] width 116 height 16
type input "*"
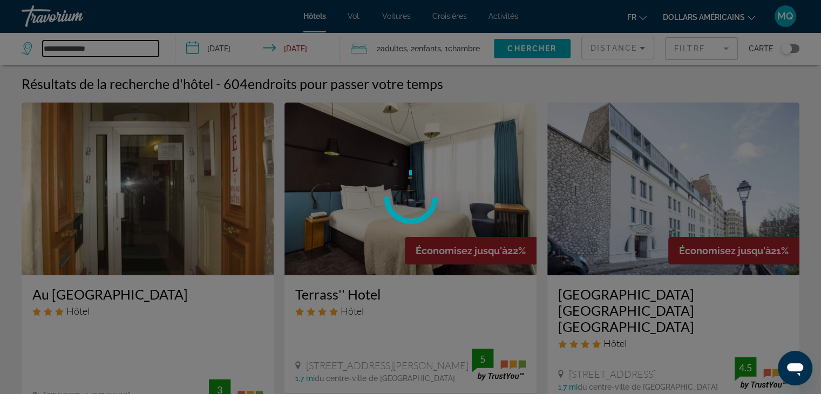
type input "**********"
click at [522, 39] on div at bounding box center [410, 197] width 821 height 394
click at [522, 50] on div at bounding box center [410, 197] width 821 height 394
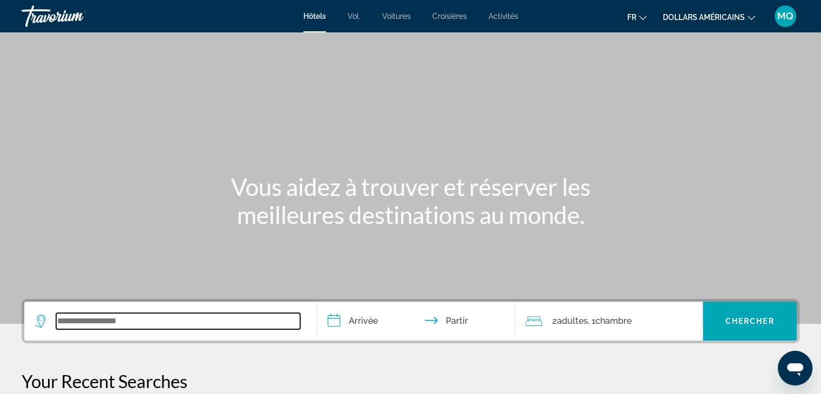
click at [121, 317] on input "Widget de recherche" at bounding box center [178, 321] width 244 height 16
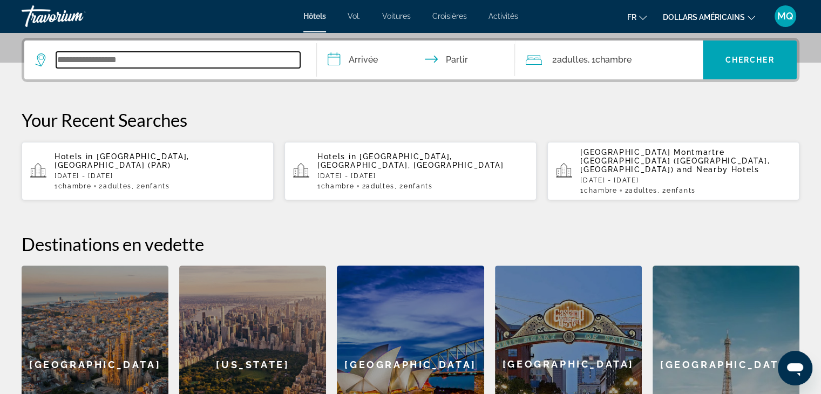
scroll to position [263, 0]
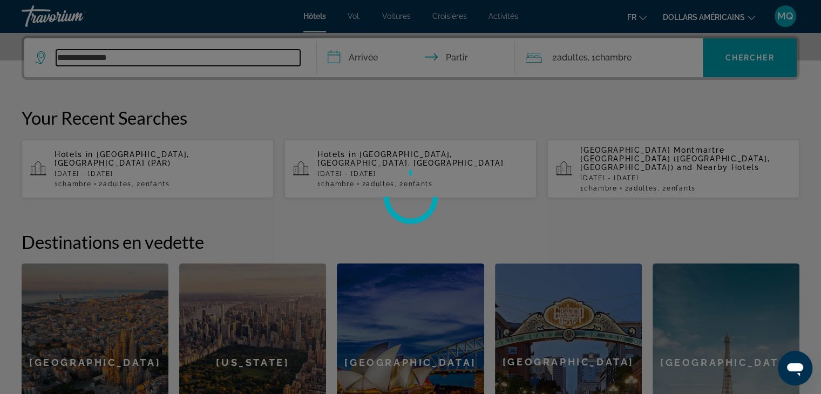
type input "**********"
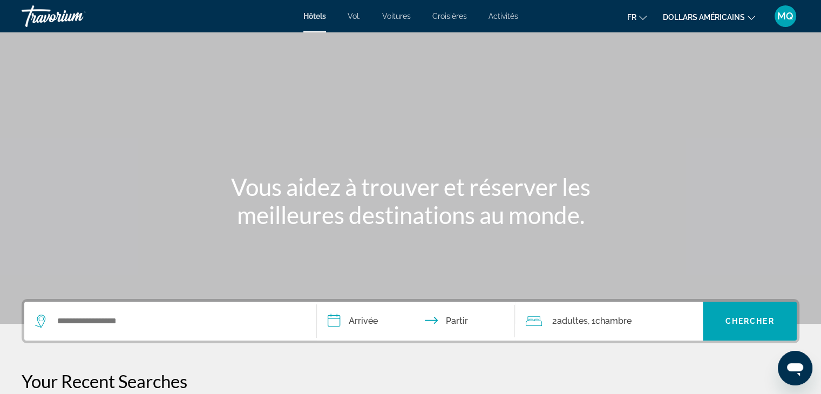
click at [184, 311] on div "Widget de recherche" at bounding box center [170, 321] width 270 height 39
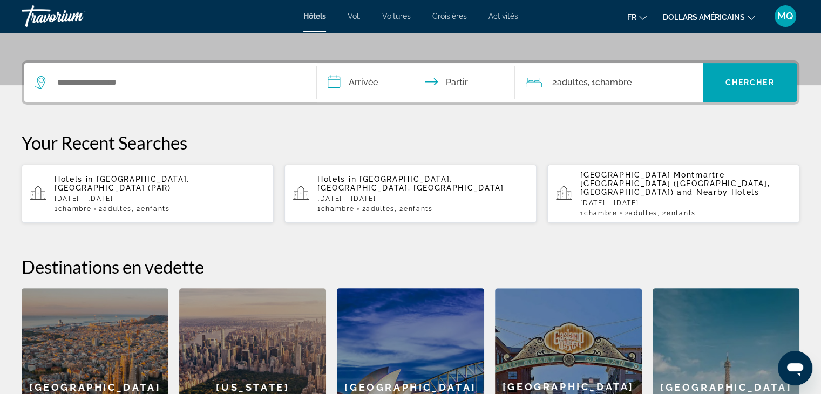
scroll to position [263, 0]
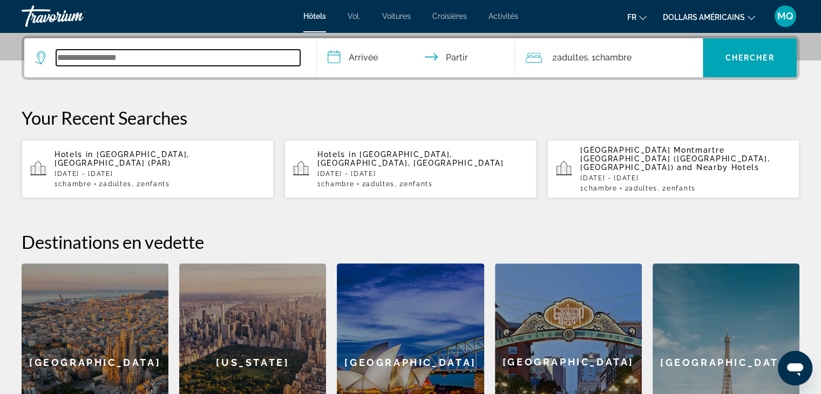
click at [188, 63] on input "Widget de recherche" at bounding box center [178, 58] width 244 height 16
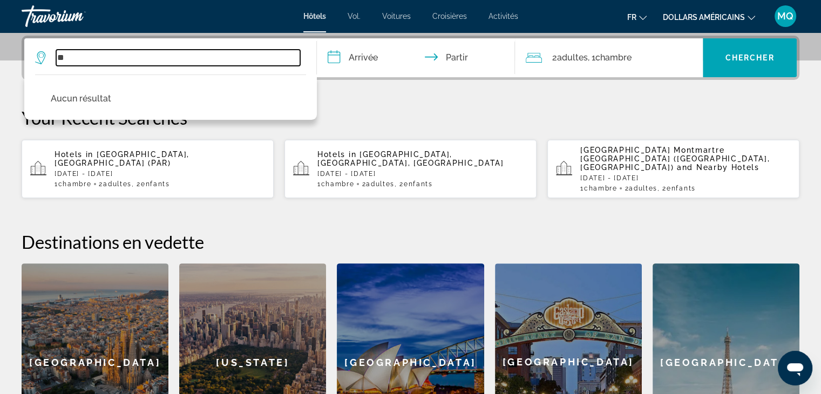
type input "*"
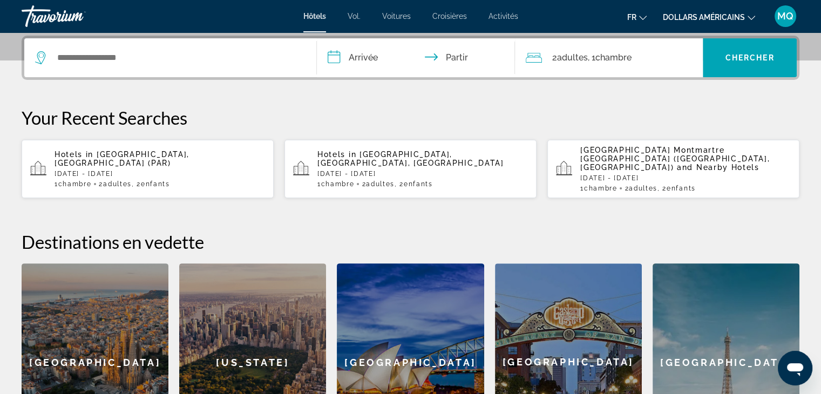
click at [155, 180] on app-hotels-recent-search "Hotels in [GEOGRAPHIC_DATA], [GEOGRAPHIC_DATA] (PAR) [DATE] - [DATE] 1 Chambre …" at bounding box center [148, 169] width 252 height 58
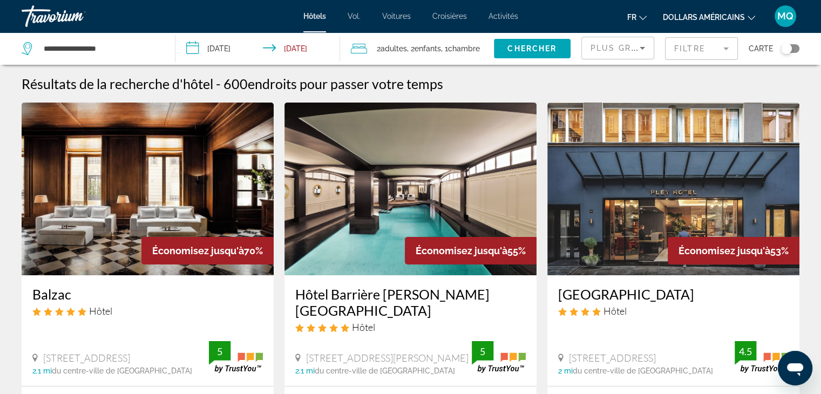
click at [702, 11] on button "dollars américains USD ($) MXN ([GEOGRAPHIC_DATA]$) CAD ($ CA) GBP (£) EUR (€) …" at bounding box center [709, 17] width 92 height 16
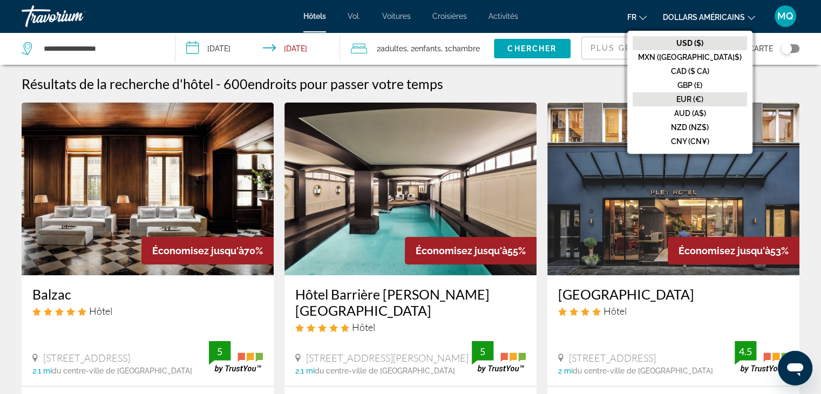
click at [703, 100] on font "EUR (€)" at bounding box center [689, 99] width 27 height 9
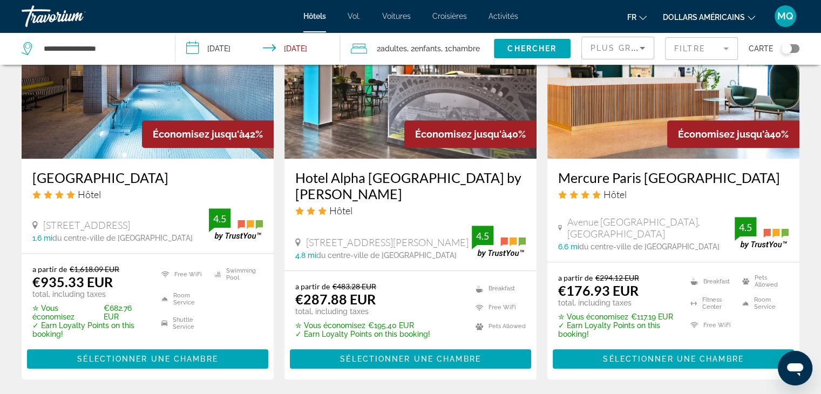
scroll to position [1309, 0]
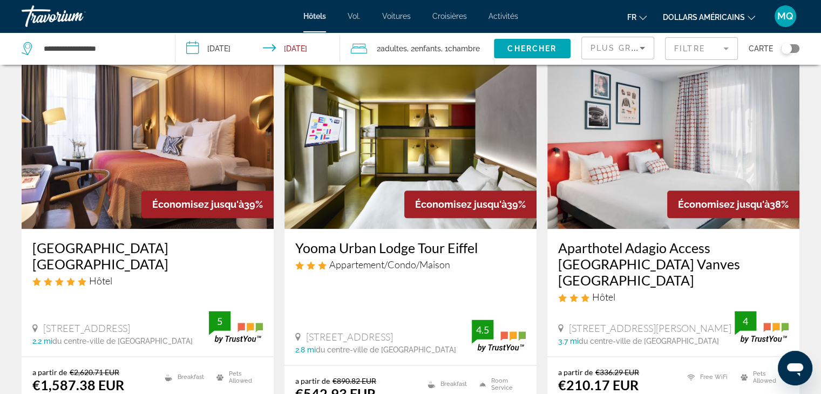
click at [633, 216] on img "Contenu principal" at bounding box center [673, 142] width 252 height 173
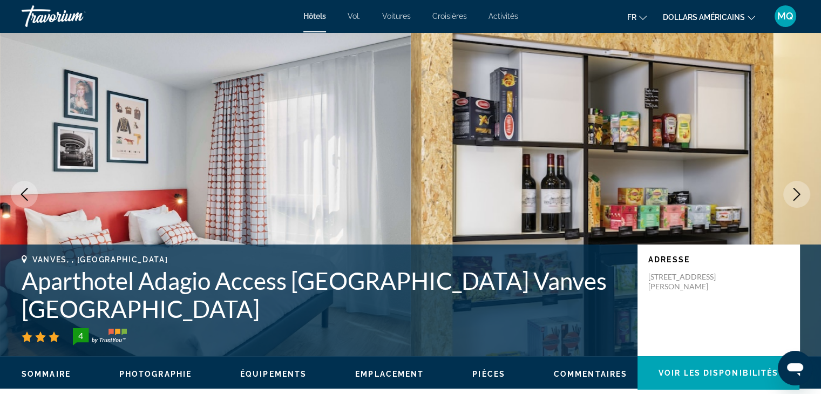
click at [807, 205] on img "Contenu principal" at bounding box center [616, 194] width 411 height 324
click at [789, 180] on img "Contenu principal" at bounding box center [616, 194] width 411 height 324
click at [799, 193] on icon "Next image" at bounding box center [796, 194] width 13 height 13
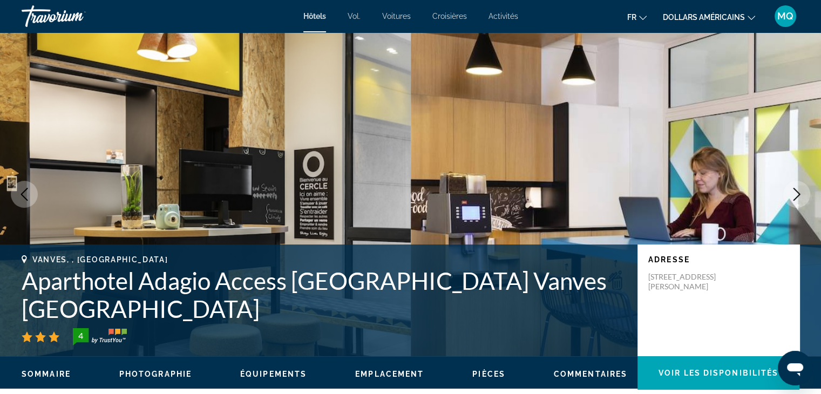
click at [799, 193] on icon "Next image" at bounding box center [796, 194] width 13 height 13
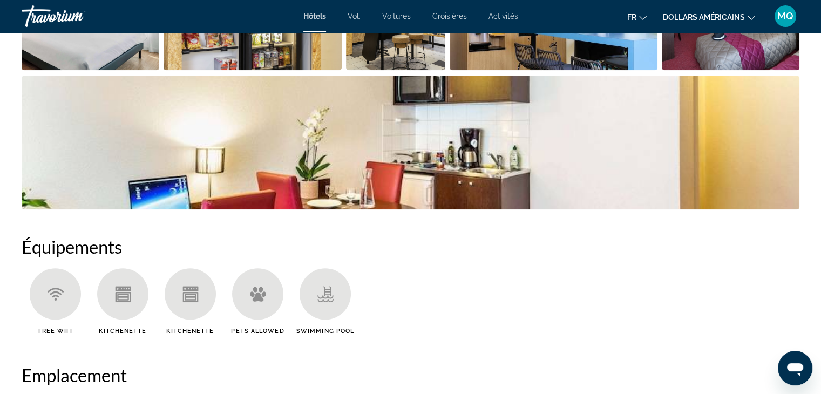
scroll to position [1034, 0]
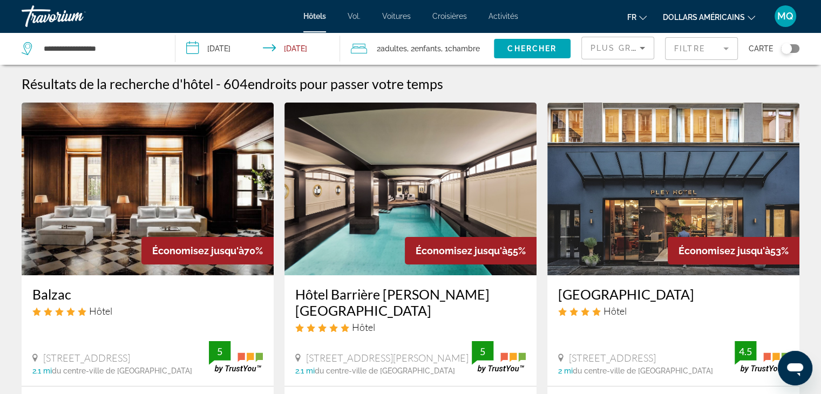
click at [613, 50] on span "Plus grandes économies" at bounding box center [655, 48] width 129 height 9
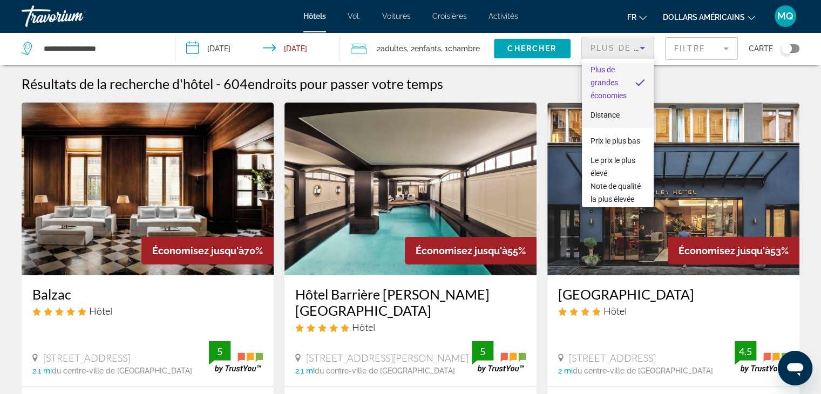
click at [613, 111] on font "Distance" at bounding box center [605, 115] width 29 height 9
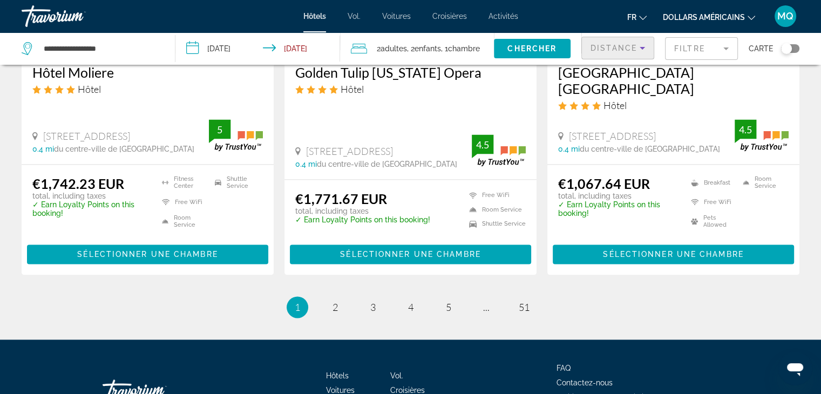
scroll to position [1534, 0]
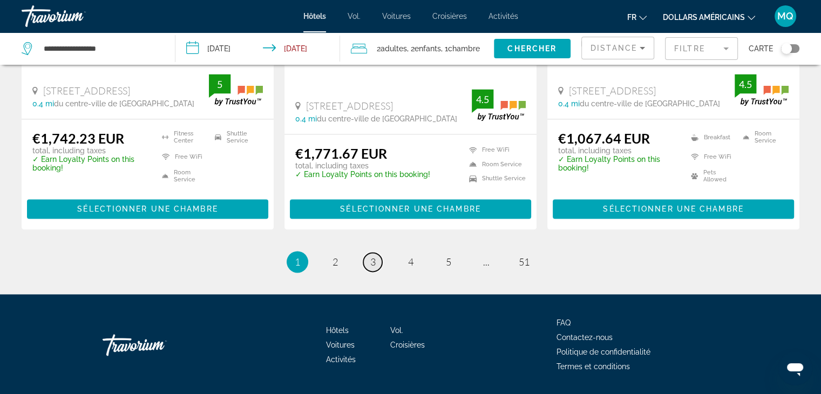
click at [367, 253] on link "page 3" at bounding box center [372, 262] width 19 height 19
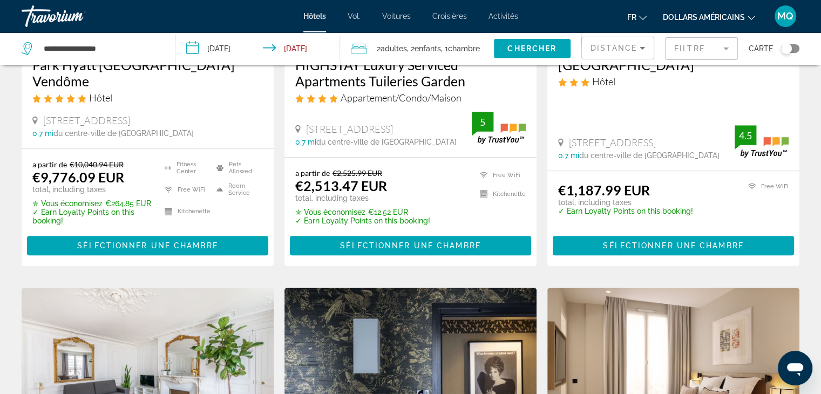
scroll to position [1378, 0]
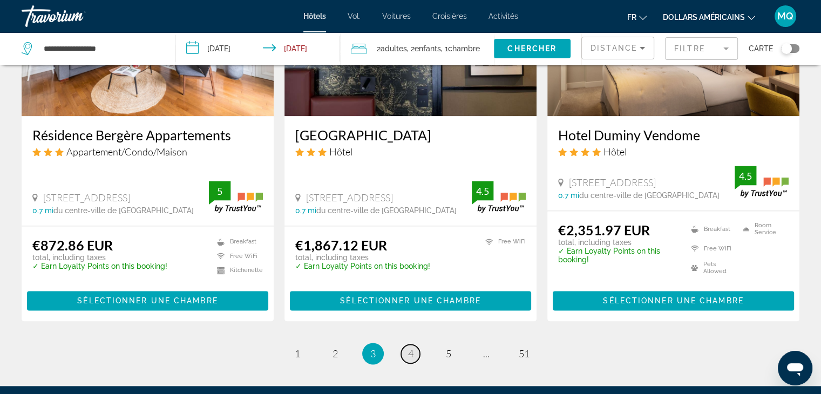
click at [411, 353] on span "4" at bounding box center [410, 354] width 5 height 12
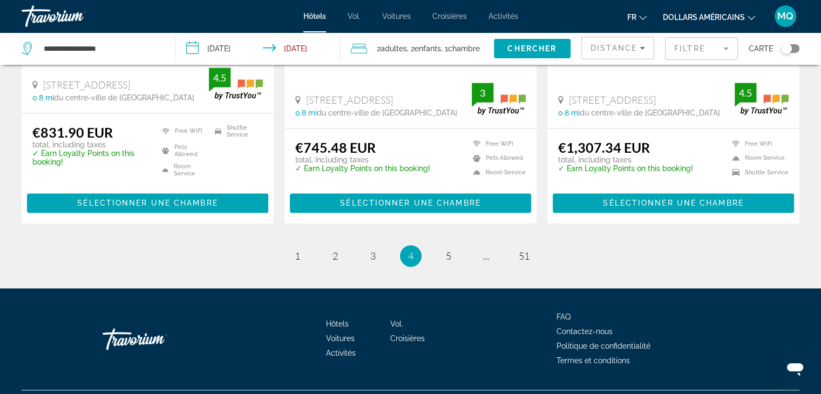
scroll to position [1499, 0]
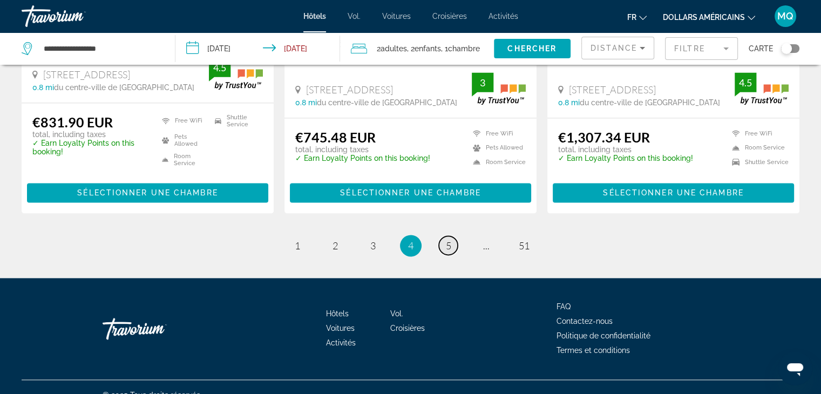
click at [443, 236] on link "page 5" at bounding box center [448, 245] width 19 height 19
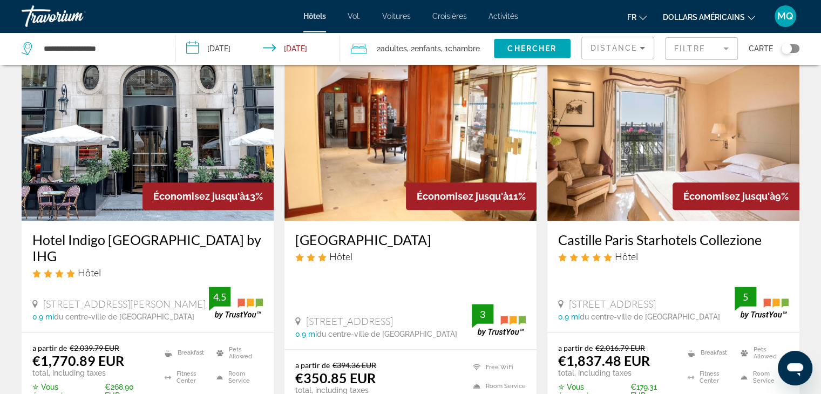
scroll to position [1309, 0]
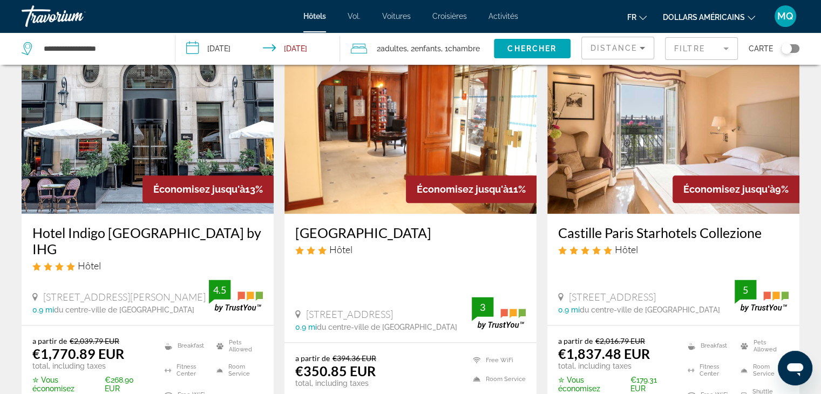
click at [371, 206] on img "Contenu principal" at bounding box center [410, 127] width 252 height 173
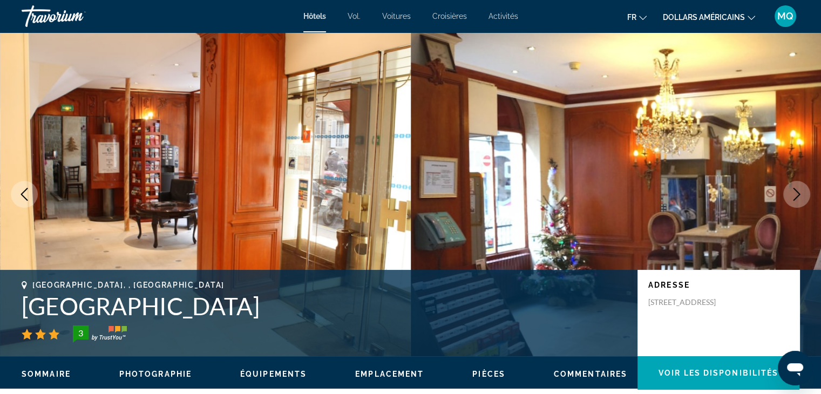
click at [794, 200] on icon "Next image" at bounding box center [797, 194] width 7 height 13
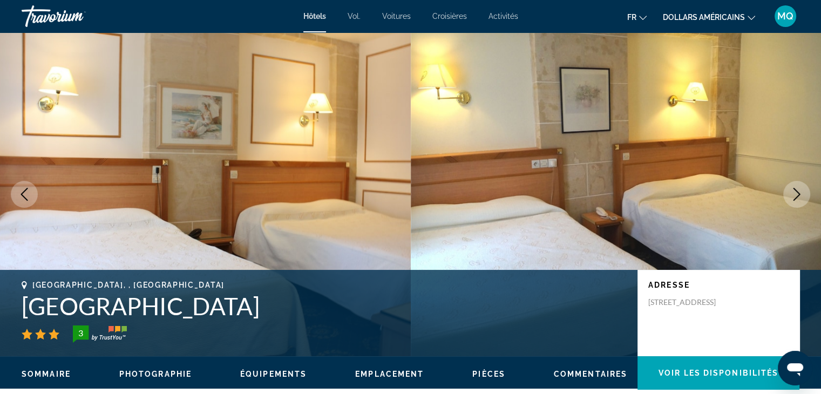
click at [794, 200] on icon "Next image" at bounding box center [797, 194] width 7 height 13
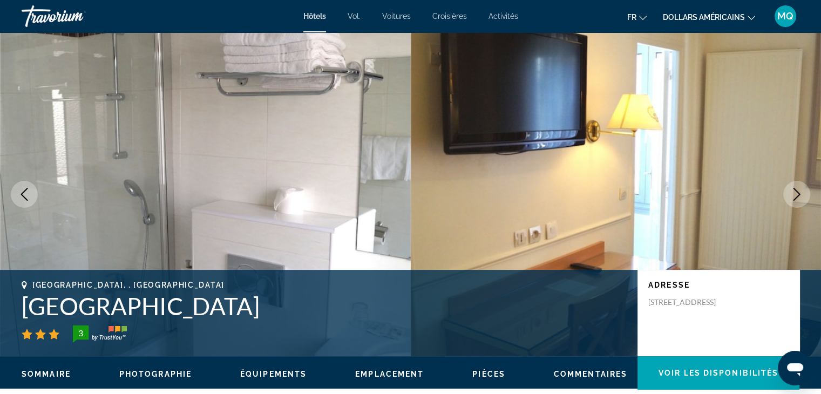
click at [794, 200] on icon "Next image" at bounding box center [797, 194] width 7 height 13
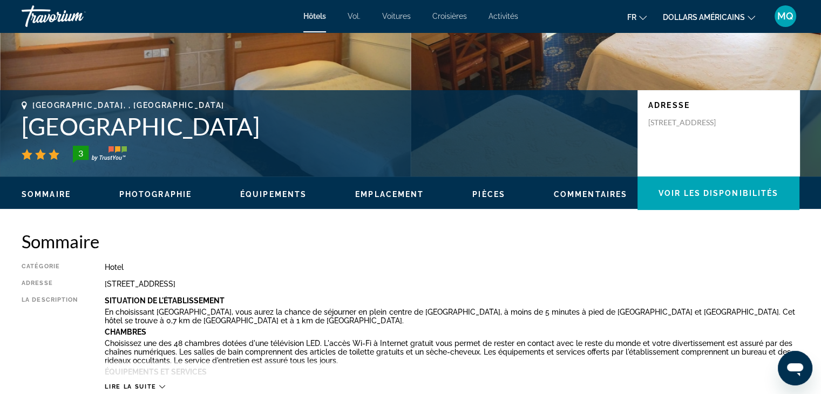
scroll to position [201, 0]
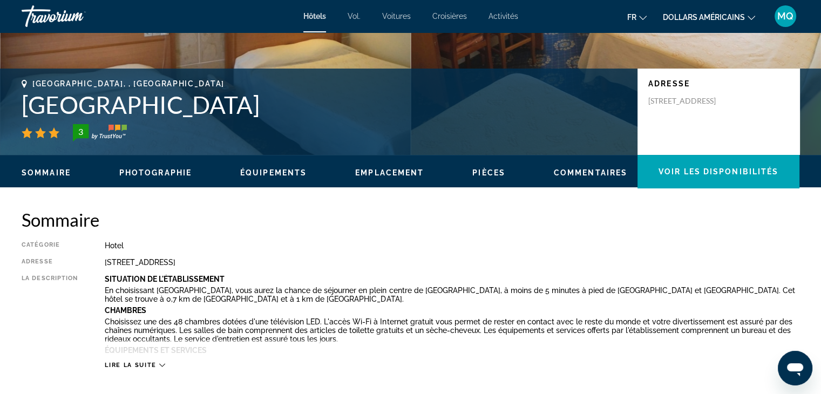
click at [402, 168] on span "Emplacement" at bounding box center [389, 172] width 69 height 9
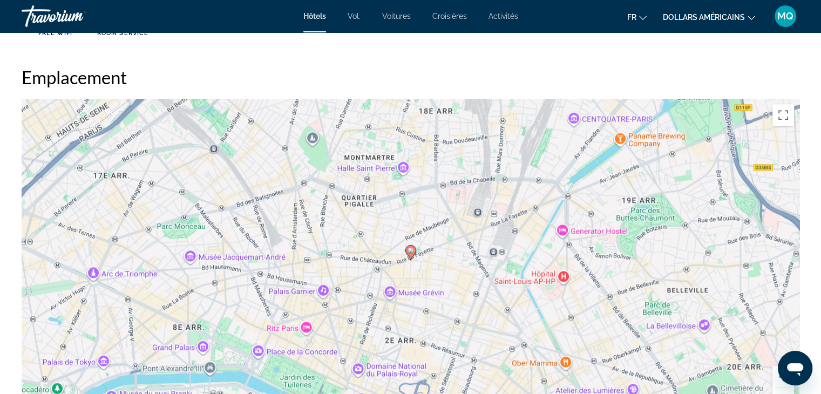
scroll to position [988, 0]
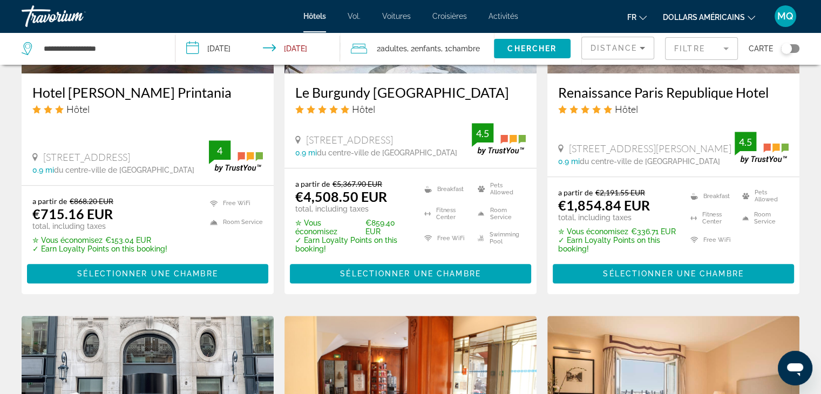
scroll to position [1378, 0]
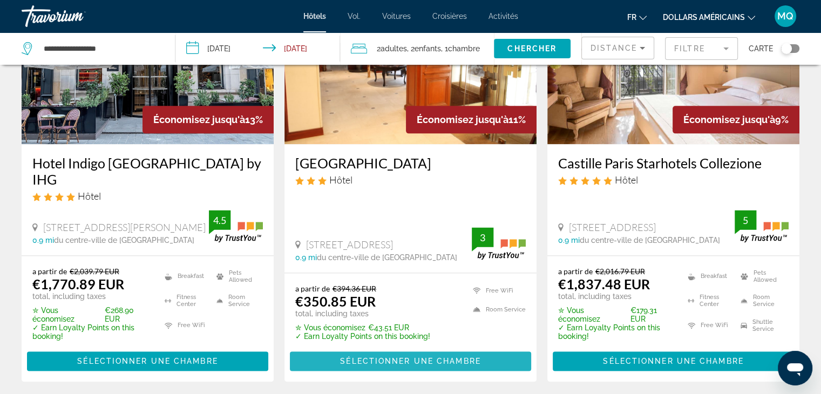
click at [457, 357] on span "Sélectionner une chambre" at bounding box center [410, 361] width 140 height 9
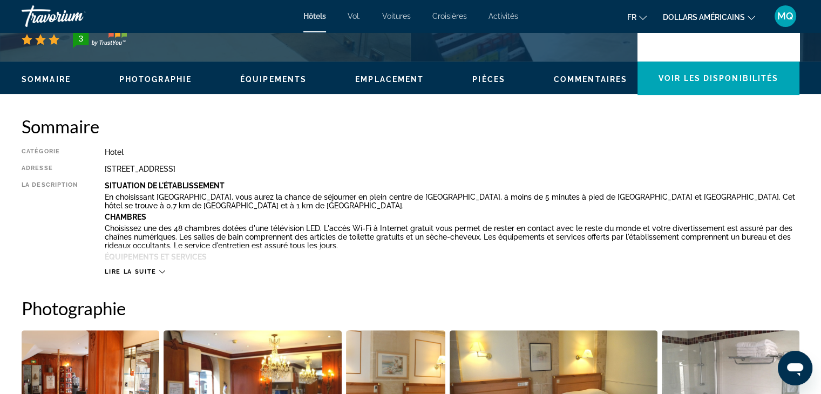
scroll to position [316, 0]
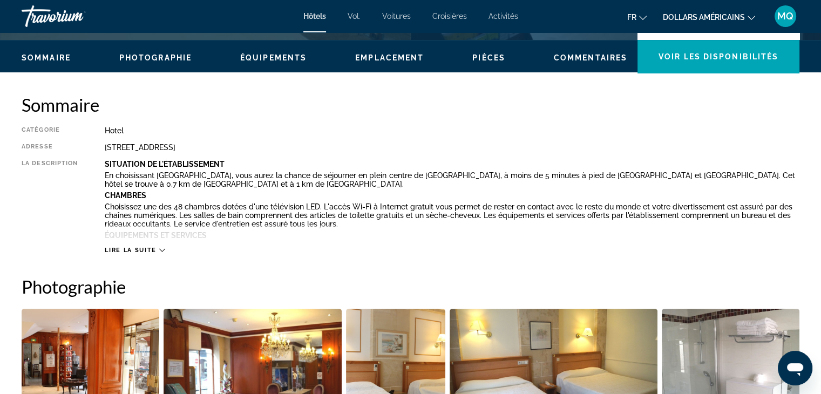
click at [164, 247] on icon "Contenu principal" at bounding box center [162, 250] width 6 height 6
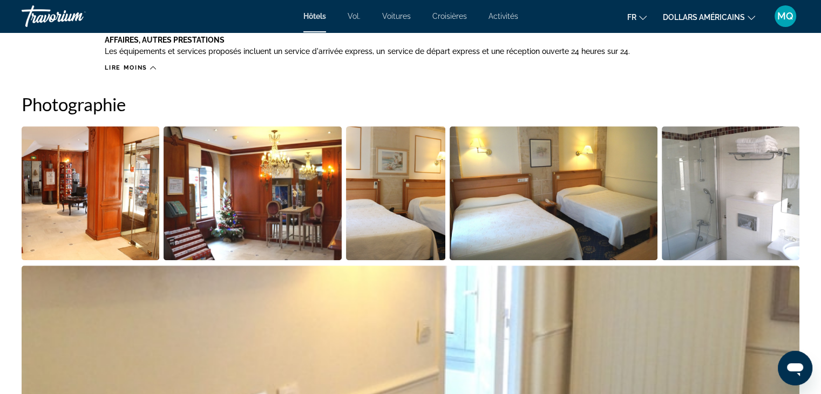
scroll to position [229, 0]
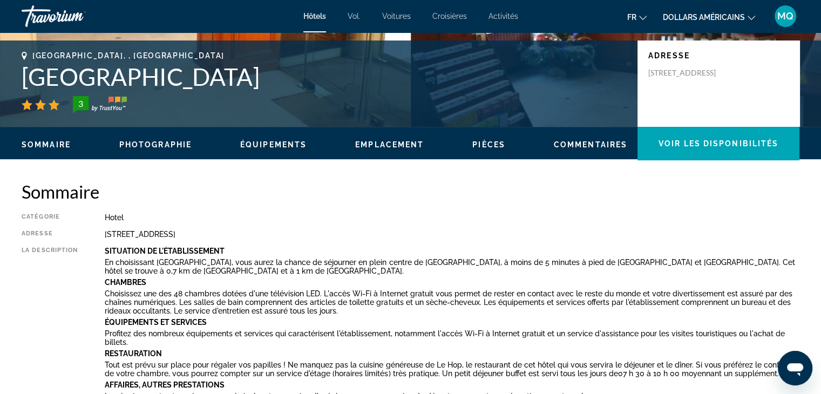
click at [281, 143] on span "Équipements" at bounding box center [273, 144] width 66 height 9
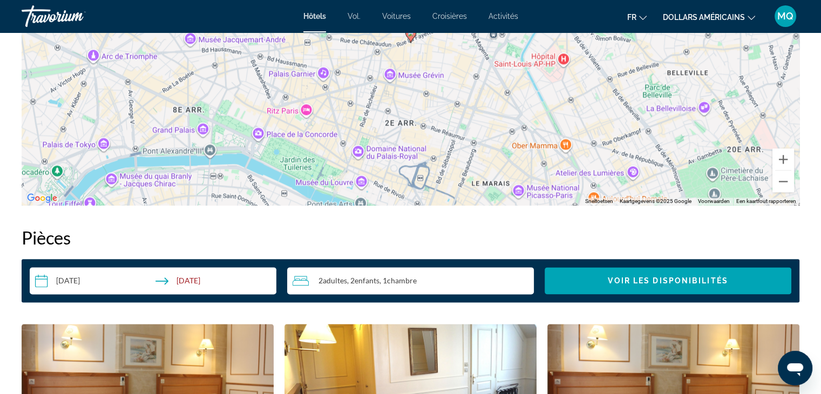
scroll to position [1624, 0]
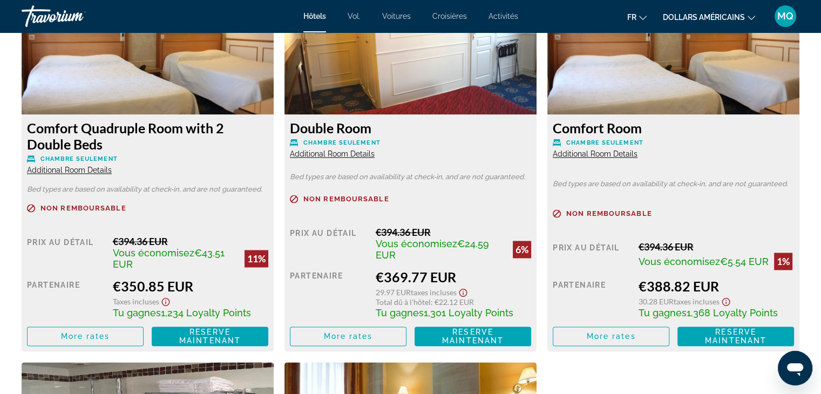
click at [578, 269] on div "Prix au détail €394.36 EUR Vous économisez €5.54 EUR 1% quand vous échangez Par…" at bounding box center [673, 293] width 241 height 105
click at [223, 337] on span "Reserve maintenant" at bounding box center [210, 336] width 62 height 17
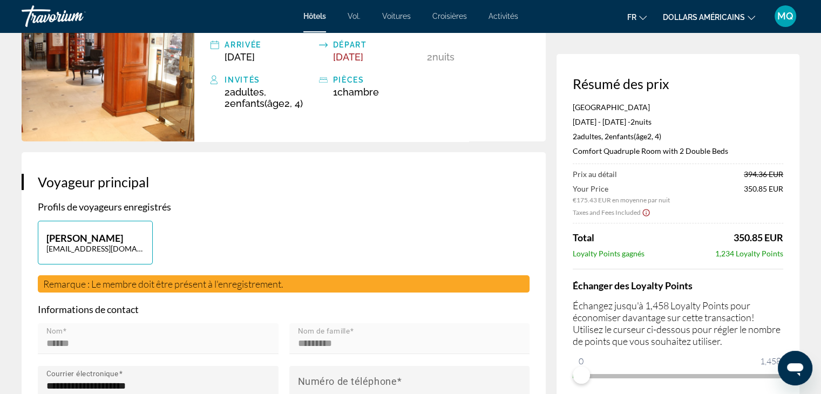
scroll to position [130, 0]
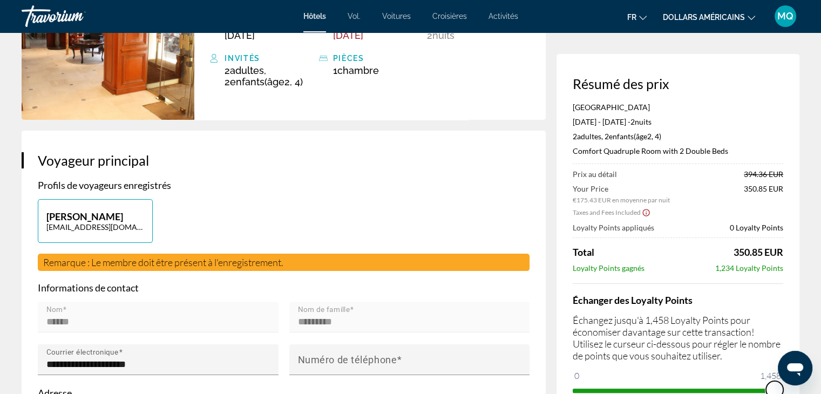
drag, startPoint x: 583, startPoint y: 379, endPoint x: 784, endPoint y: 387, distance: 201.5
click at [784, 387] on div "Résumé des prix [GEOGRAPHIC_DATA] [DATE] - [DATE] - 2 nuit nuits 2 Adulte Adult…" at bounding box center [678, 237] width 243 height 367
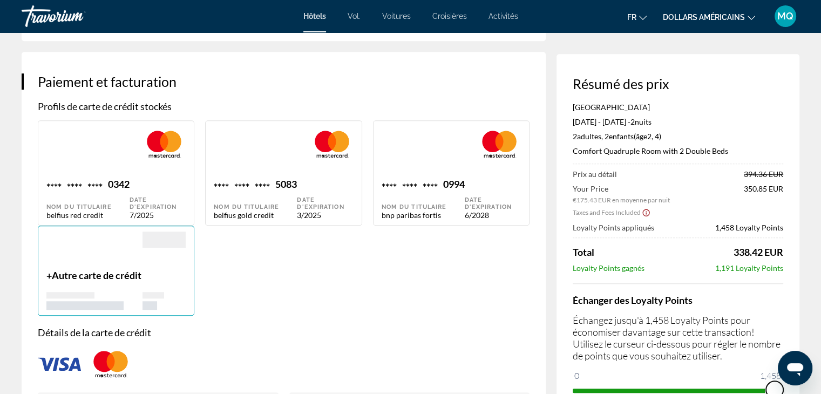
scroll to position [732, 0]
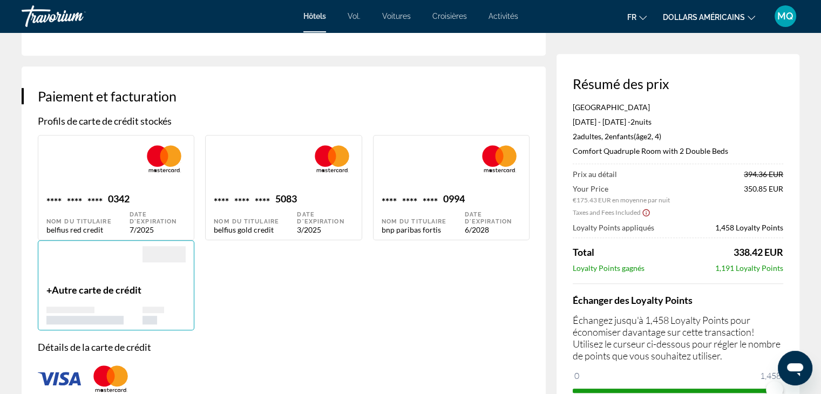
click at [153, 172] on img "Contenu principal" at bounding box center [164, 159] width 43 height 36
type input "******"
type input "*********"
type input "**********"
type input "**"
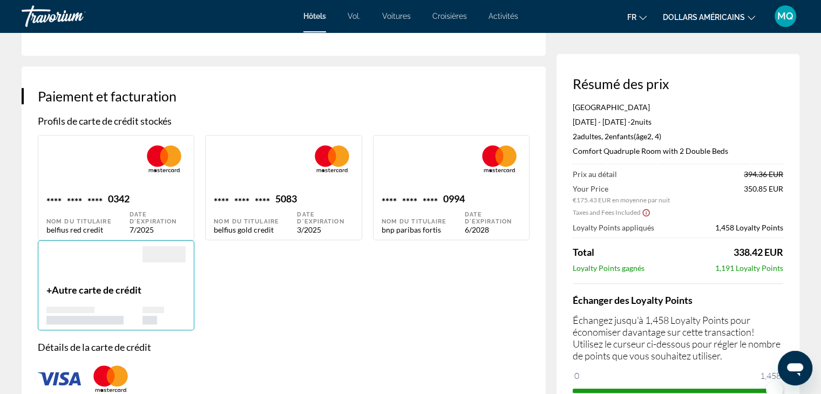
type input "********"
type input "**********"
type input "****"
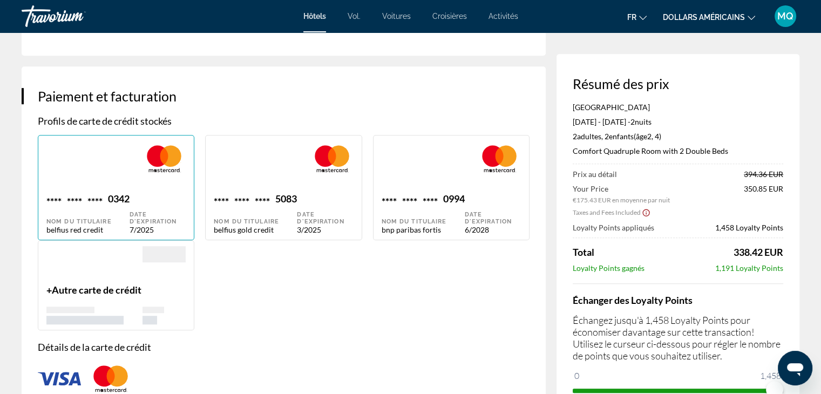
click at [459, 210] on div "**** **** **** 0994 Nom du titulaire bnp paribas fortis" at bounding box center [423, 214] width 83 height 42
type input "*********"
type input "**********"
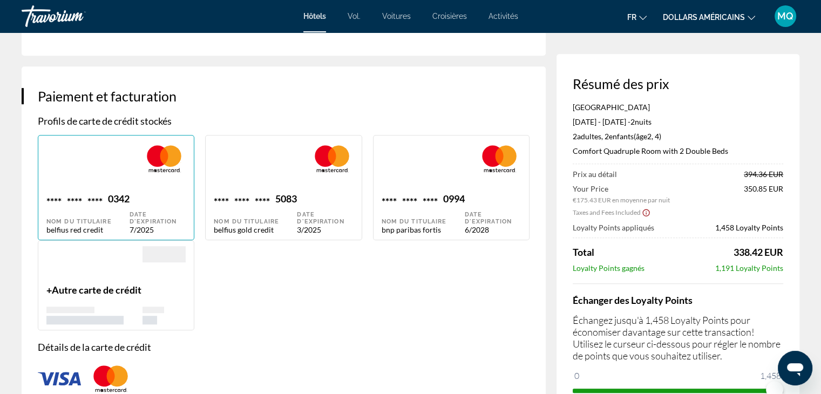
type input "********"
type input "**********"
type input "****"
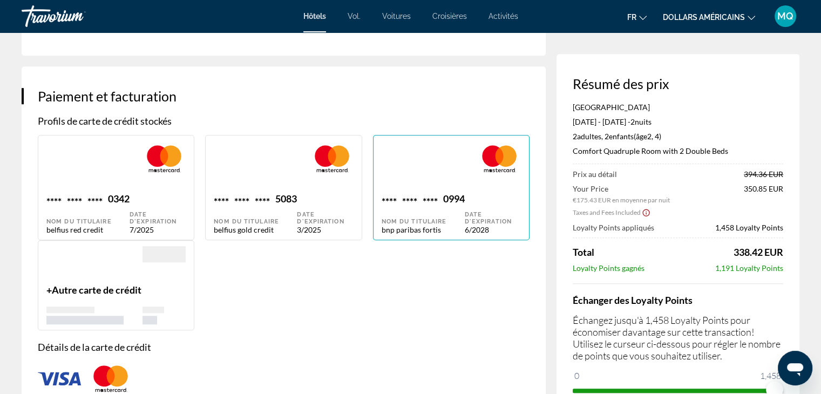
click at [99, 310] on div "+ Autre carte de crédit" at bounding box center [94, 304] width 96 height 40
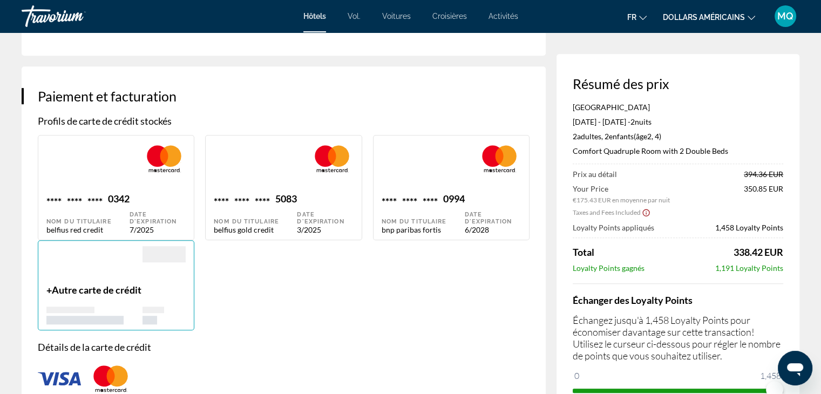
click at [99, 310] on div "+ Autre carte de crédit" at bounding box center [94, 304] width 96 height 40
click at [52, 296] on span "Autre carte de crédit" at bounding box center [97, 290] width 90 height 12
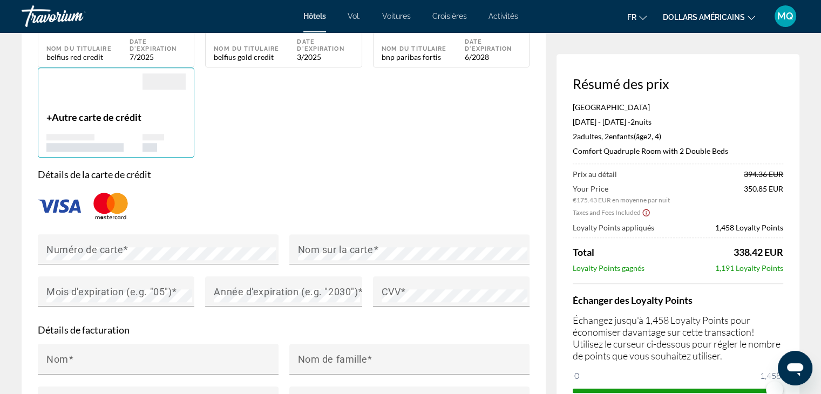
scroll to position [926, 0]
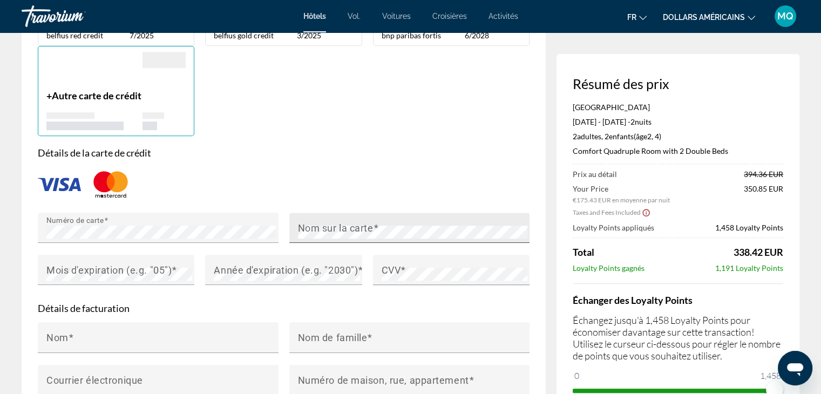
click at [324, 234] on mat-label "Nom sur la carte" at bounding box center [336, 227] width 76 height 11
click at [157, 275] on mat-label "Mois d'expiration (e.g. "05")" at bounding box center [108, 270] width 125 height 11
click at [261, 268] on div "Année d'expiration (e.g. "2030")" at bounding box center [287, 270] width 146 height 30
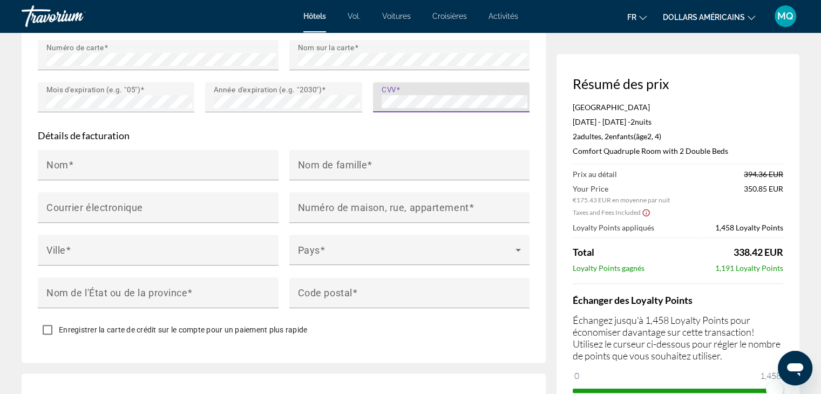
scroll to position [1142, 0]
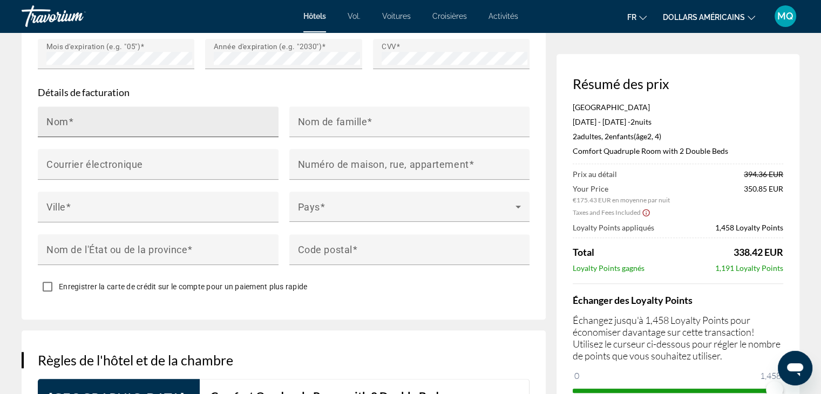
click at [67, 127] on mat-label "Nom" at bounding box center [57, 121] width 22 height 11
click at [67, 133] on input "Nom" at bounding box center [161, 126] width 230 height 13
type input "*"
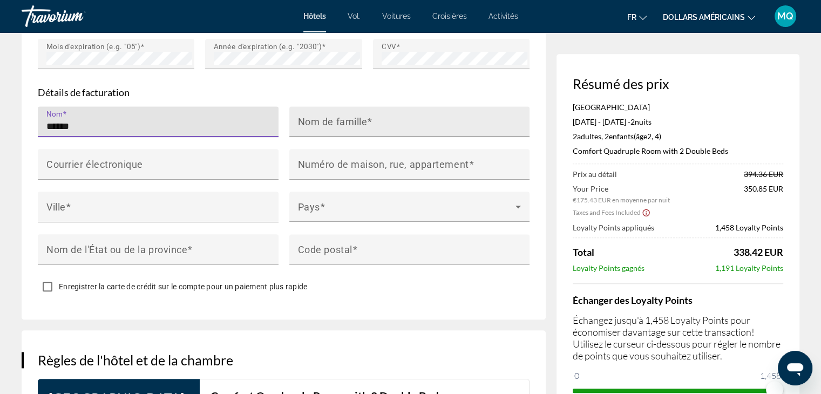
type input "******"
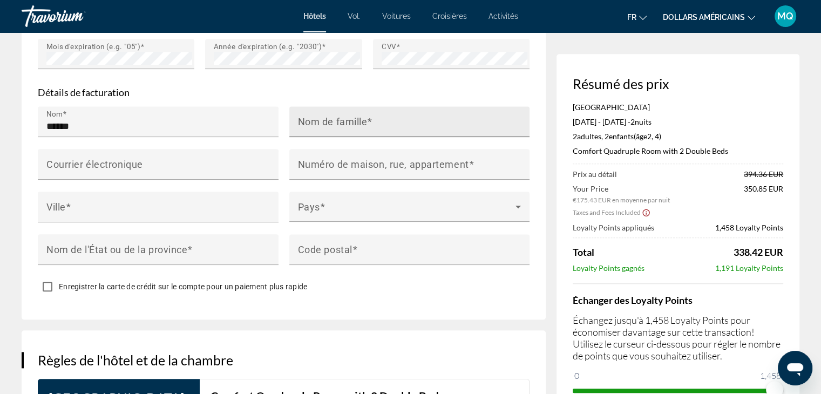
click at [313, 127] on mat-label "Nom de famille" at bounding box center [333, 121] width 70 height 11
click at [313, 133] on input "Nom de famille" at bounding box center [413, 126] width 230 height 13
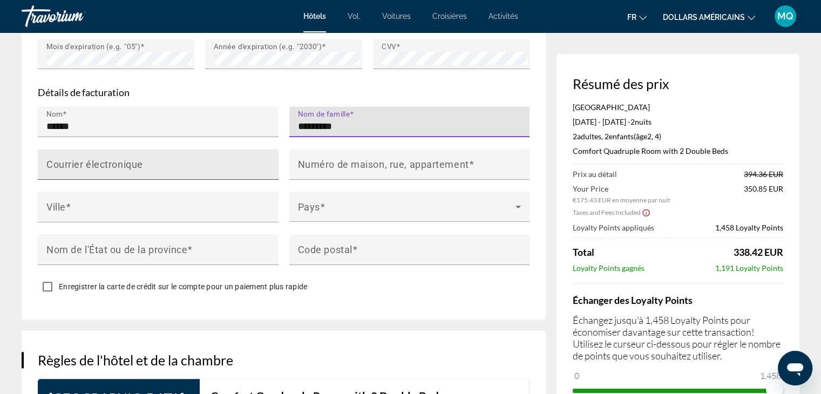
type input "*********"
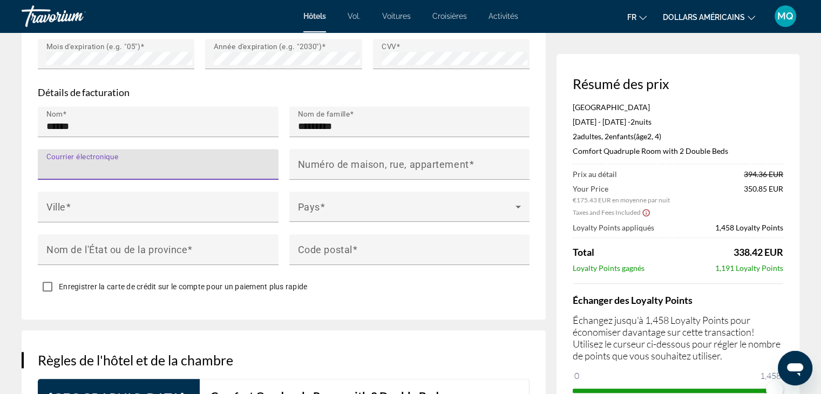
click at [234, 175] on input "Courrier électronique" at bounding box center [161, 168] width 230 height 13
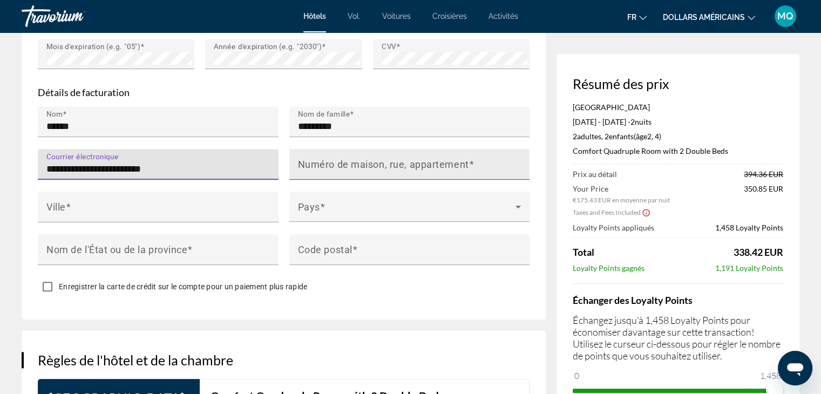
type input "**********"
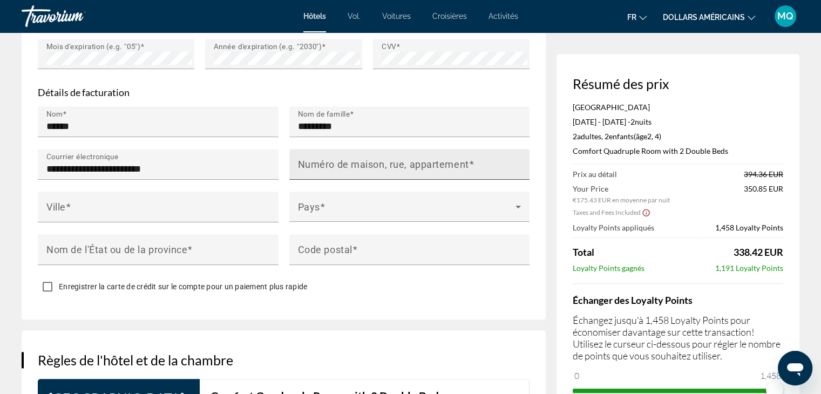
click at [357, 170] on mat-label "Numéro de maison, rue, appartement" at bounding box center [383, 164] width 171 height 11
click at [357, 175] on input "Numéro de maison, rue, appartement" at bounding box center [413, 168] width 230 height 13
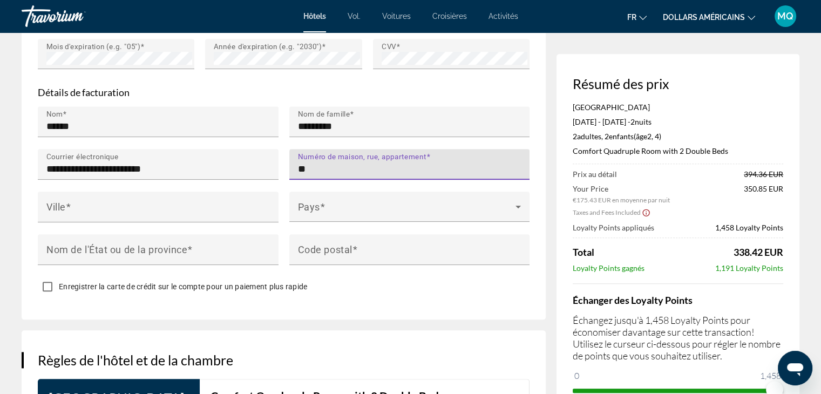
type input "**"
click at [231, 192] on div "Contenu principal" at bounding box center [158, 186] width 241 height 12
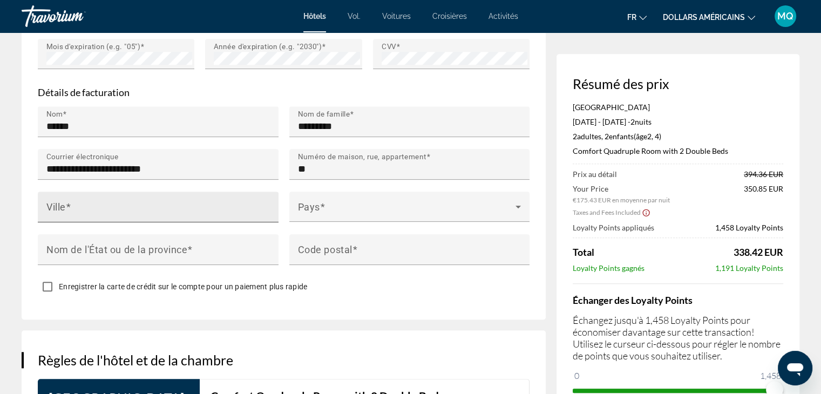
click at [218, 212] on div "Ville" at bounding box center [161, 207] width 230 height 31
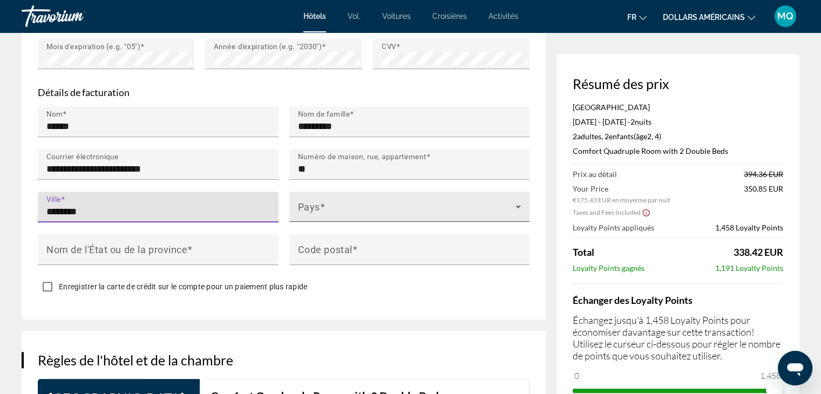
type input "********"
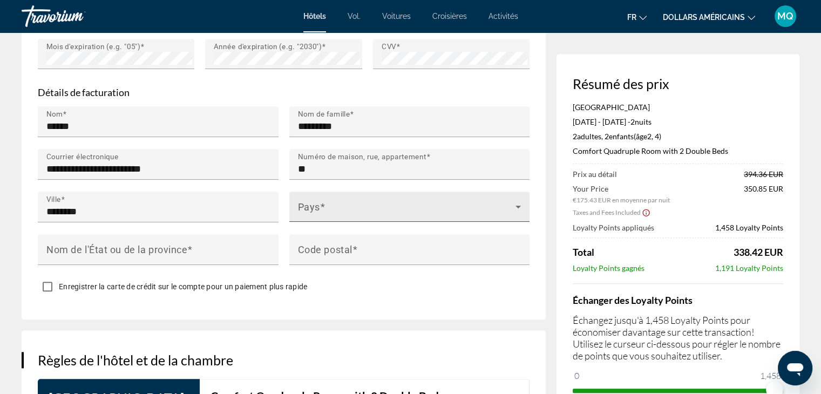
click at [317, 212] on mat-label "Pays" at bounding box center [309, 206] width 22 height 11
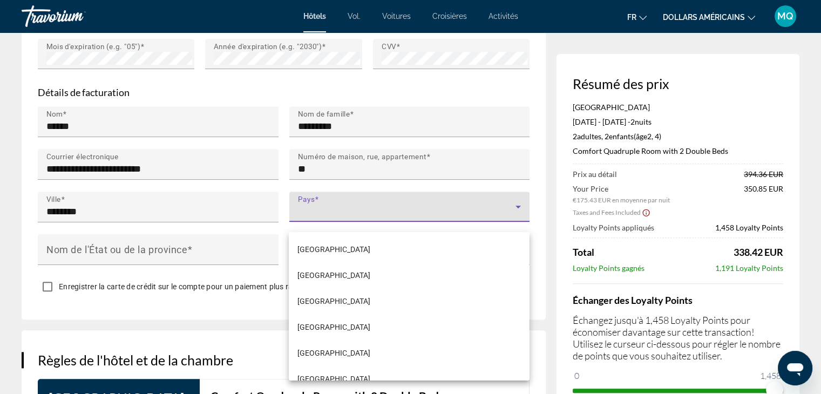
scroll to position [518, 0]
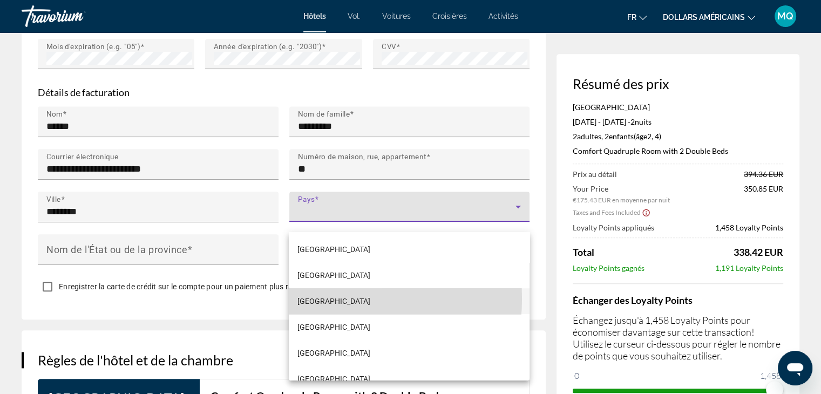
click at [315, 299] on span "[GEOGRAPHIC_DATA]" at bounding box center [333, 301] width 73 height 13
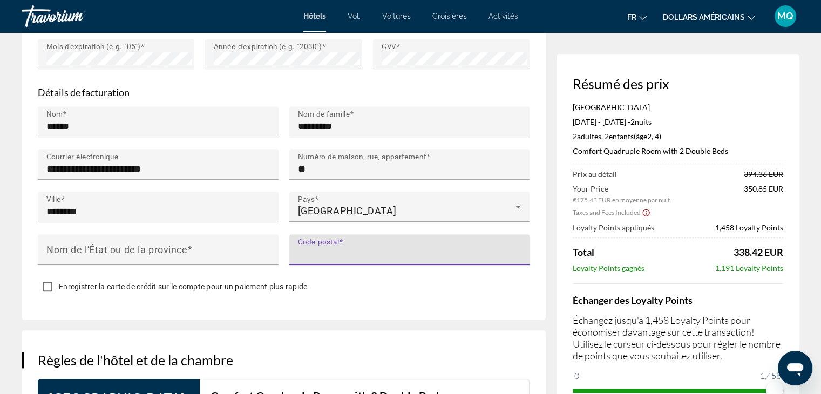
click at [371, 260] on input "Code postal" at bounding box center [413, 254] width 230 height 13
type input "****"
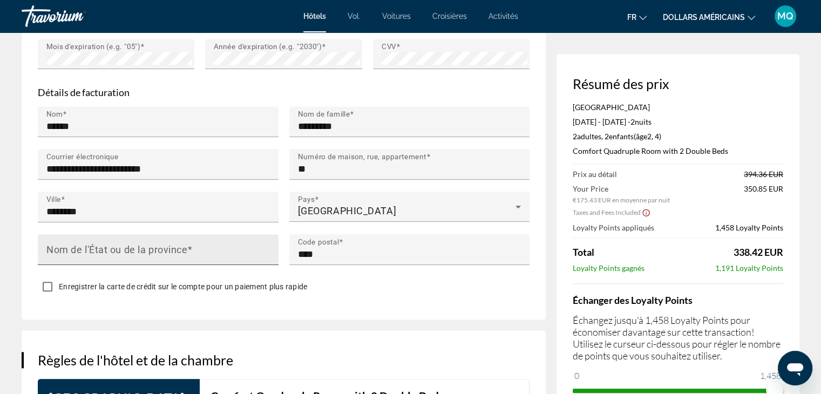
click at [181, 265] on div "Nom de l'État ou de la province" at bounding box center [161, 249] width 230 height 31
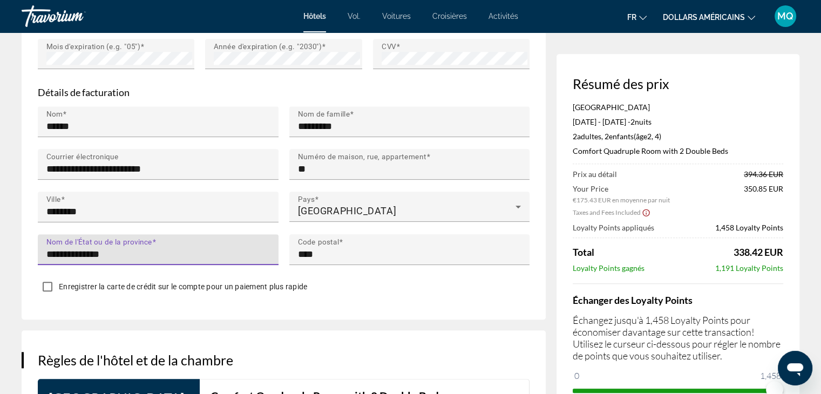
type input "**********"
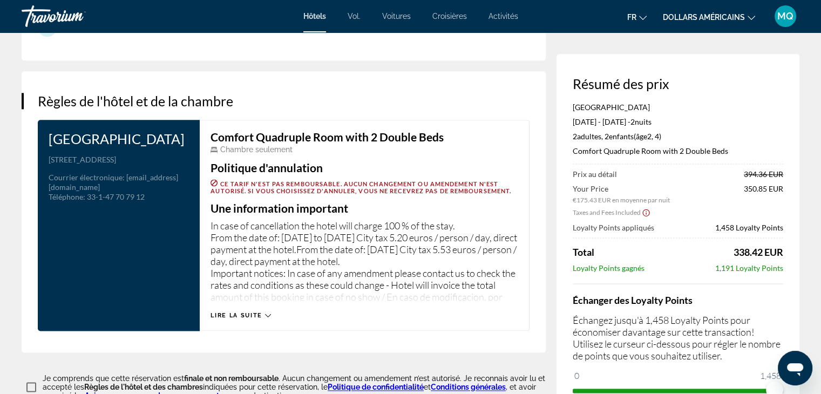
scroll to position [1423, 0]
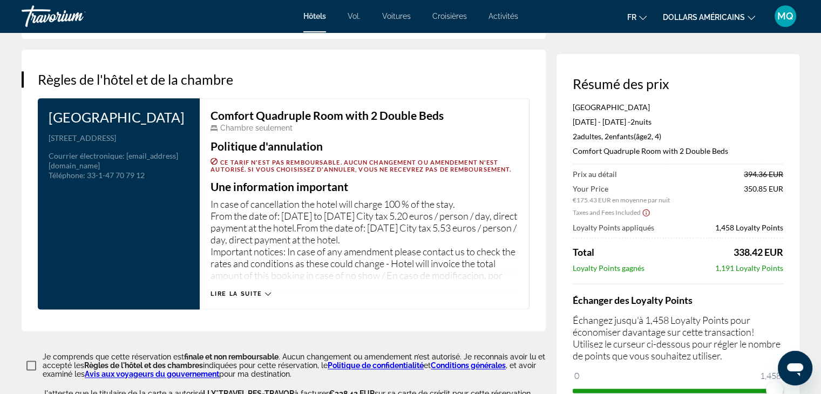
click at [266, 297] on icon "Contenu principal" at bounding box center [268, 294] width 6 height 6
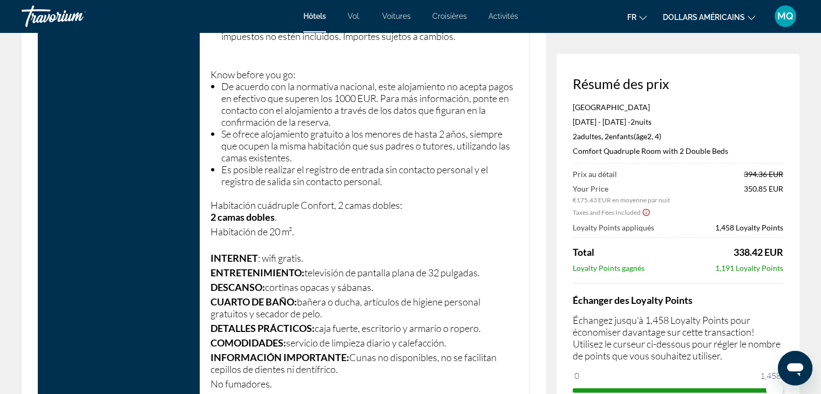
scroll to position [2464, 0]
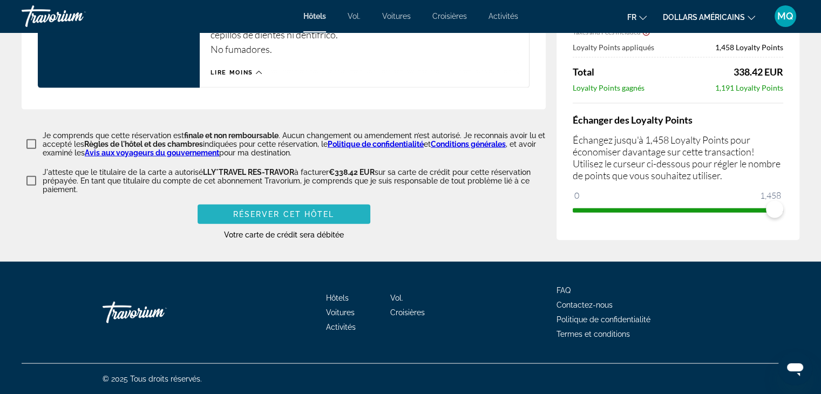
click at [282, 210] on span "Réserver cet hôtel" at bounding box center [283, 214] width 101 height 9
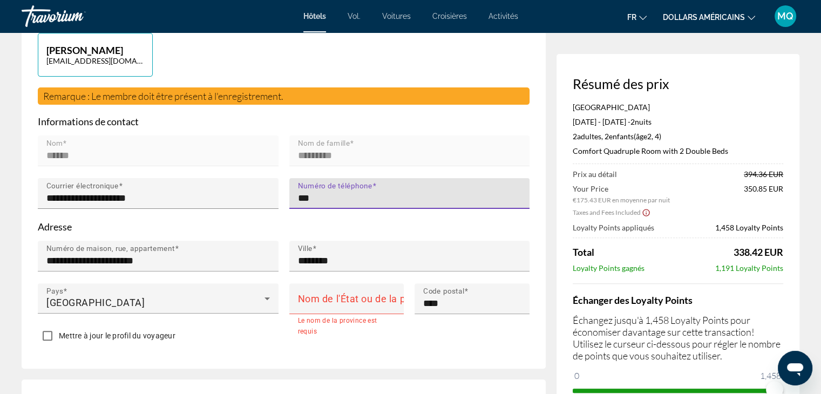
type input "**********"
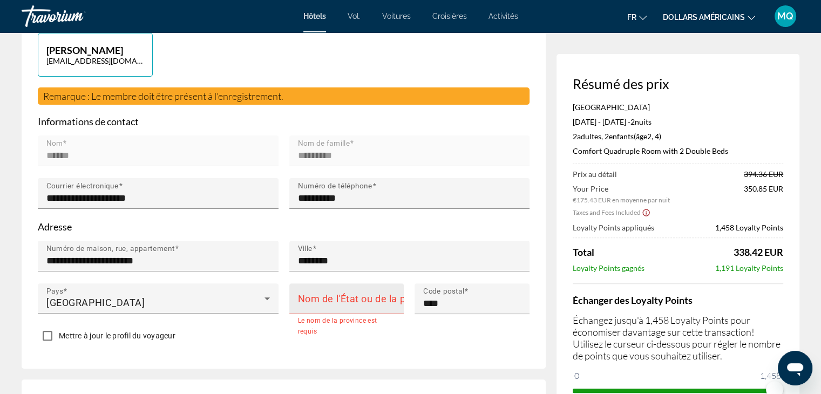
click at [364, 293] on mat-label "Nom de l'État ou de la province" at bounding box center [368, 298] width 141 height 11
click at [364, 297] on input "Nom de l'État ou de la province" at bounding box center [350, 303] width 104 height 13
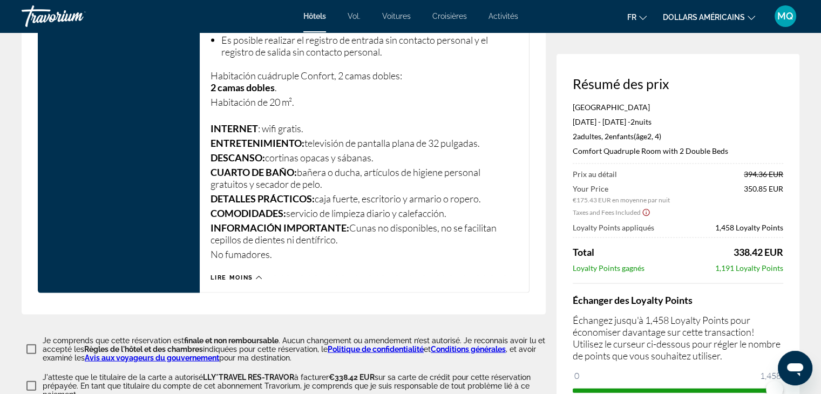
scroll to position [2464, 0]
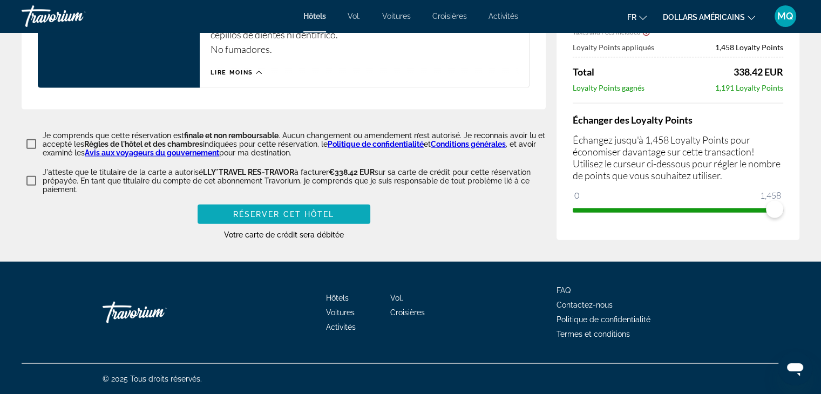
type input "**********"
click at [328, 216] on span "Réserver cet hôtel" at bounding box center [283, 214] width 101 height 9
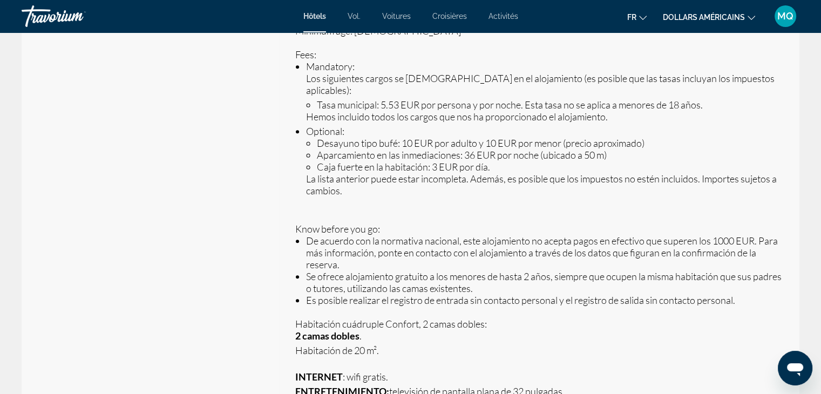
scroll to position [96, 0]
